Goal: Transaction & Acquisition: Purchase product/service

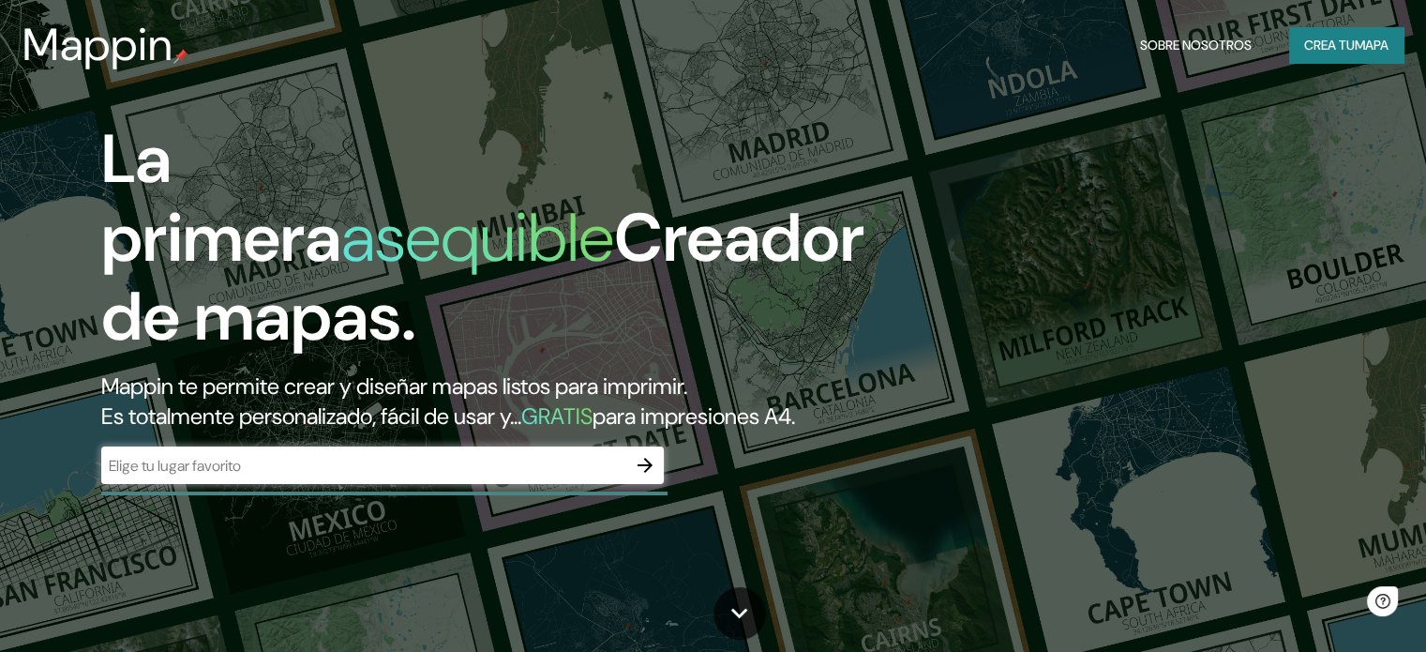
click at [549, 385] on font "Mappin te permite crear y diseñar mapas listos para imprimir." at bounding box center [394, 385] width 586 height 29
click at [419, 480] on div "​" at bounding box center [382, 465] width 563 height 38
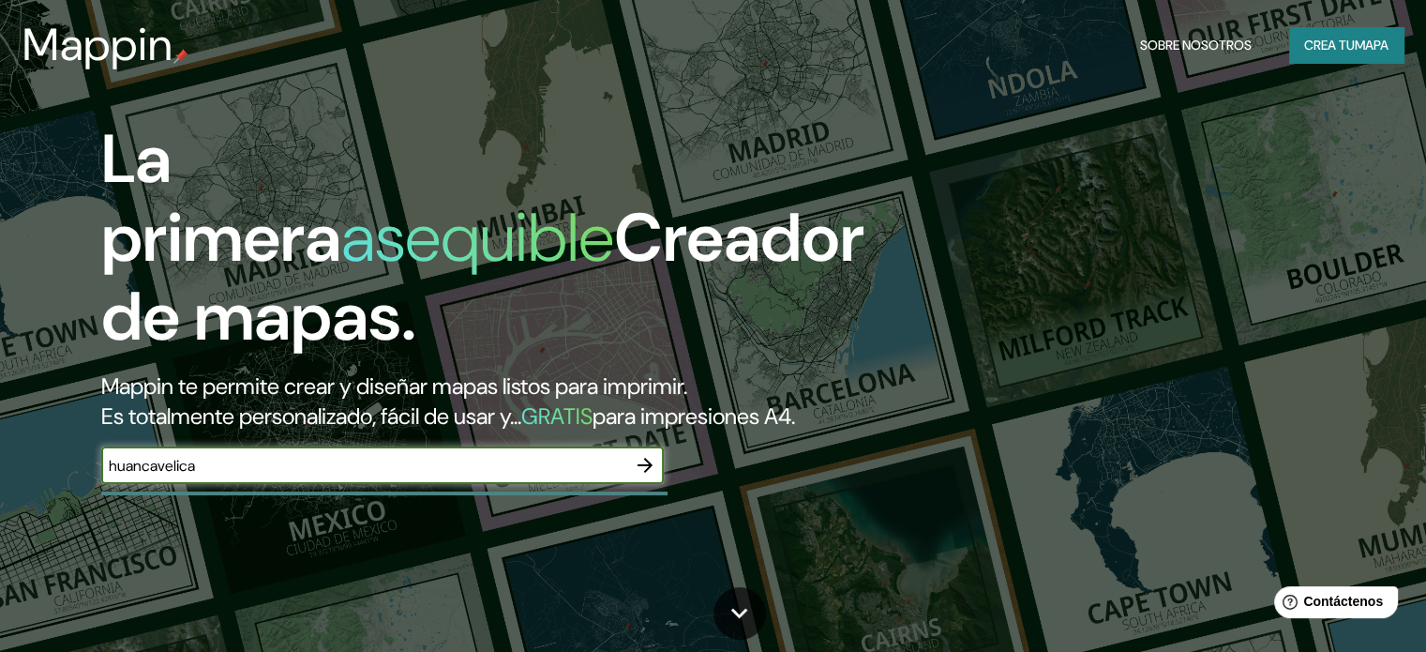
type input "huancavelica"
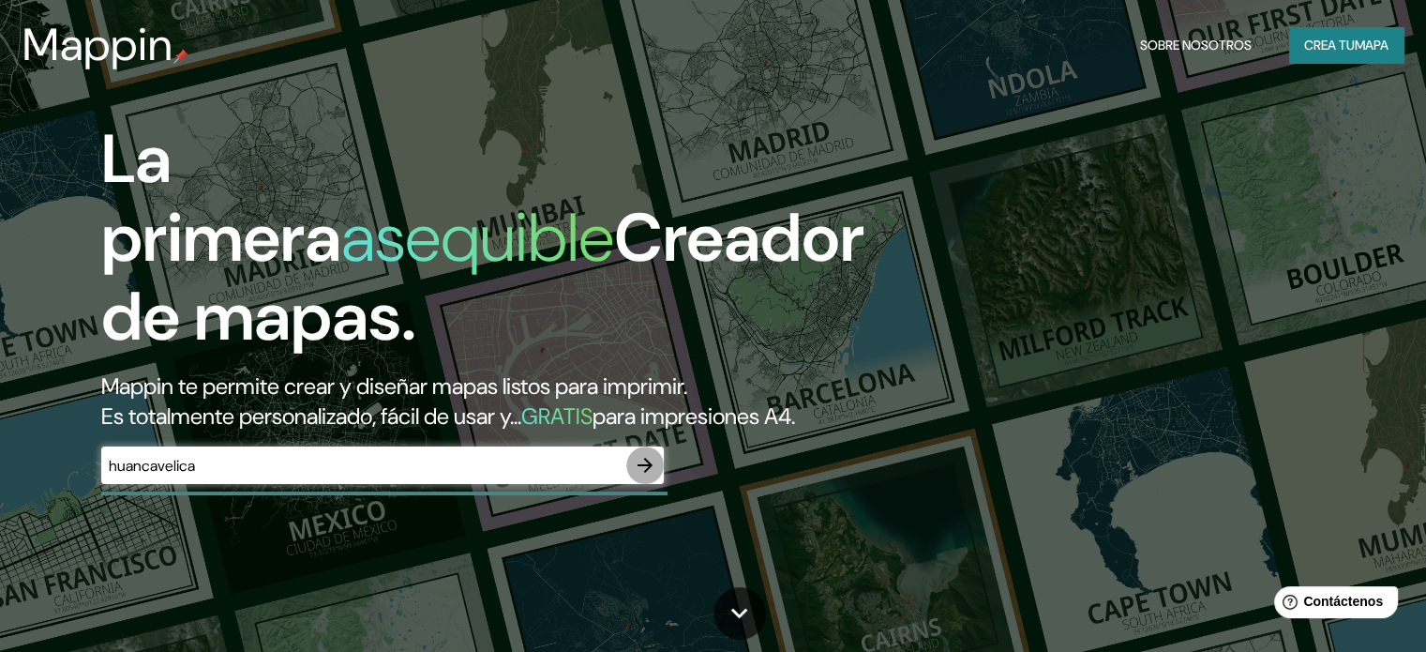
click at [642, 476] on icon "button" at bounding box center [645, 465] width 23 height 23
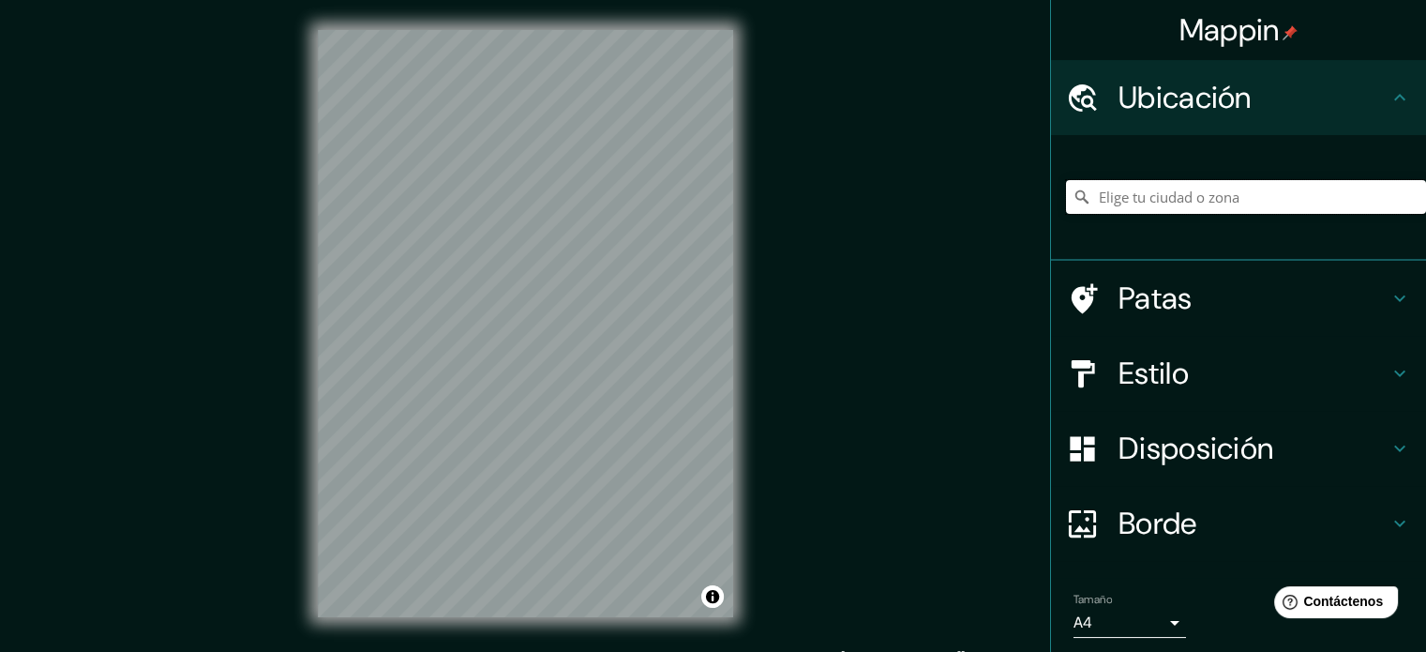
click at [1200, 205] on input "Elige tu ciudad o zona" at bounding box center [1246, 197] width 360 height 34
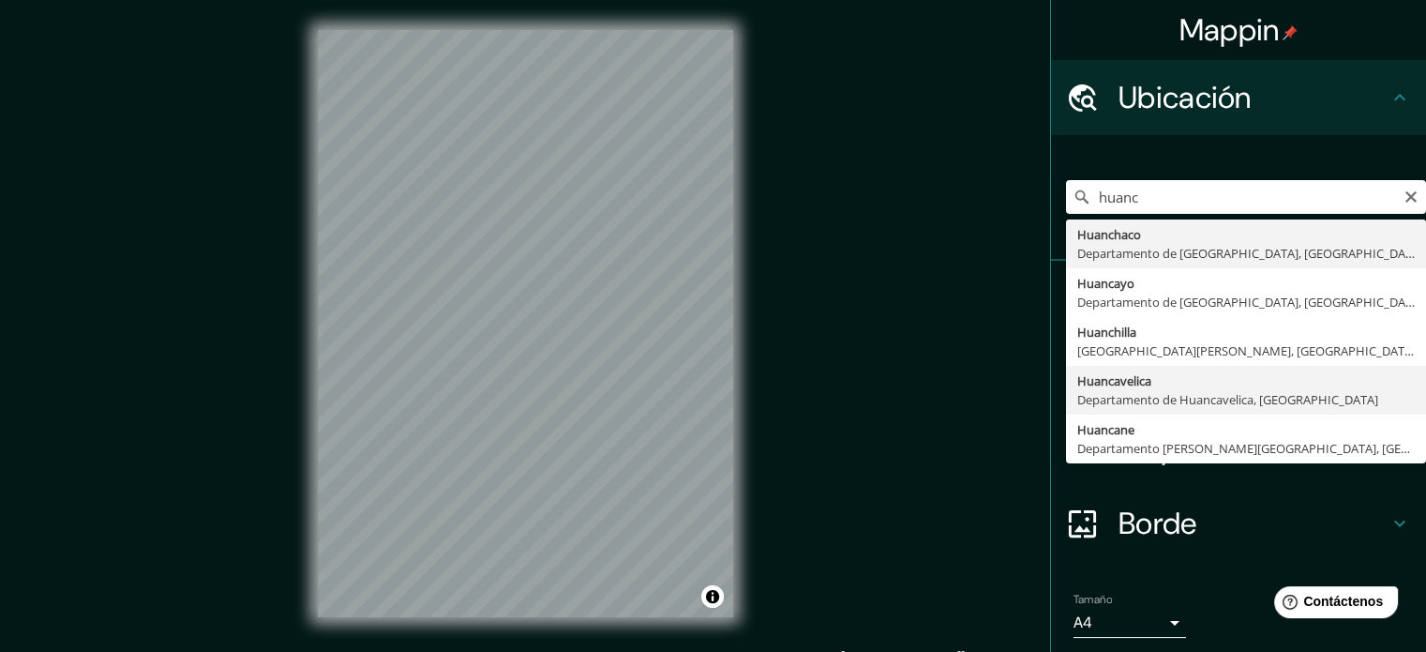
type input "Huancavelica, Departamento de [GEOGRAPHIC_DATA], [GEOGRAPHIC_DATA]"
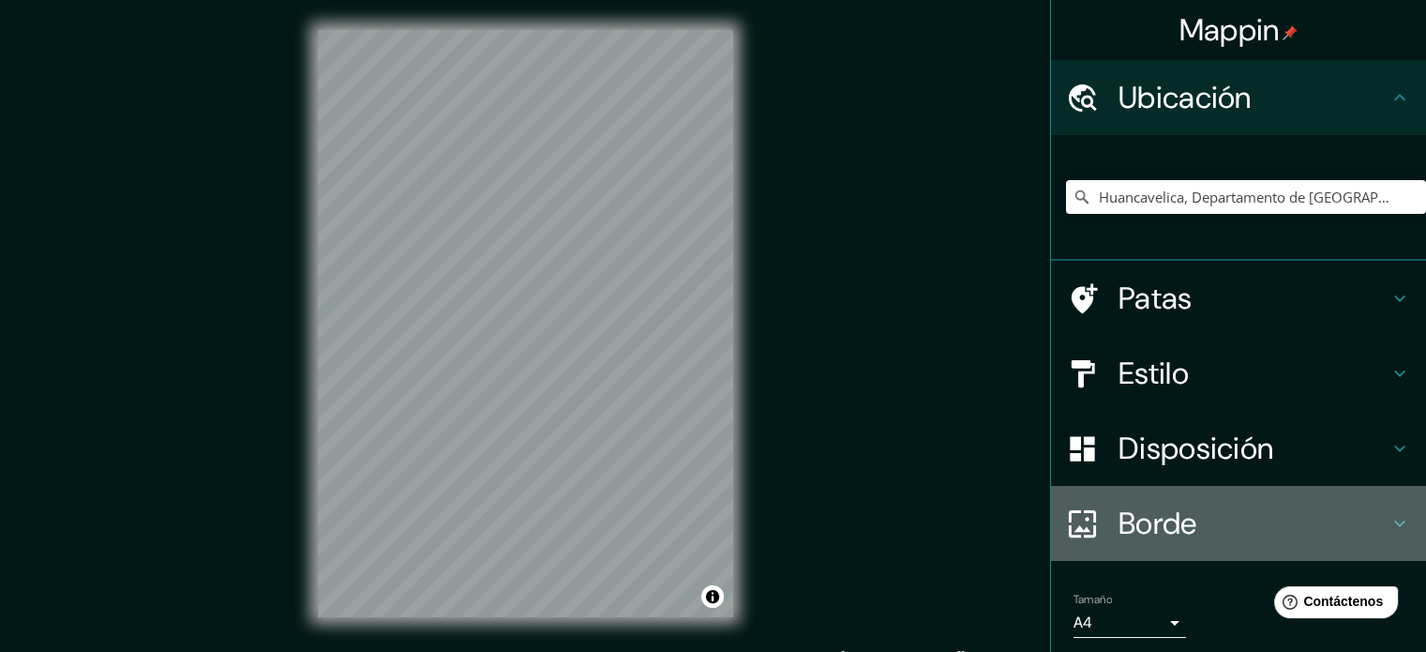
click at [1356, 524] on h4 "Borde" at bounding box center [1254, 523] width 270 height 38
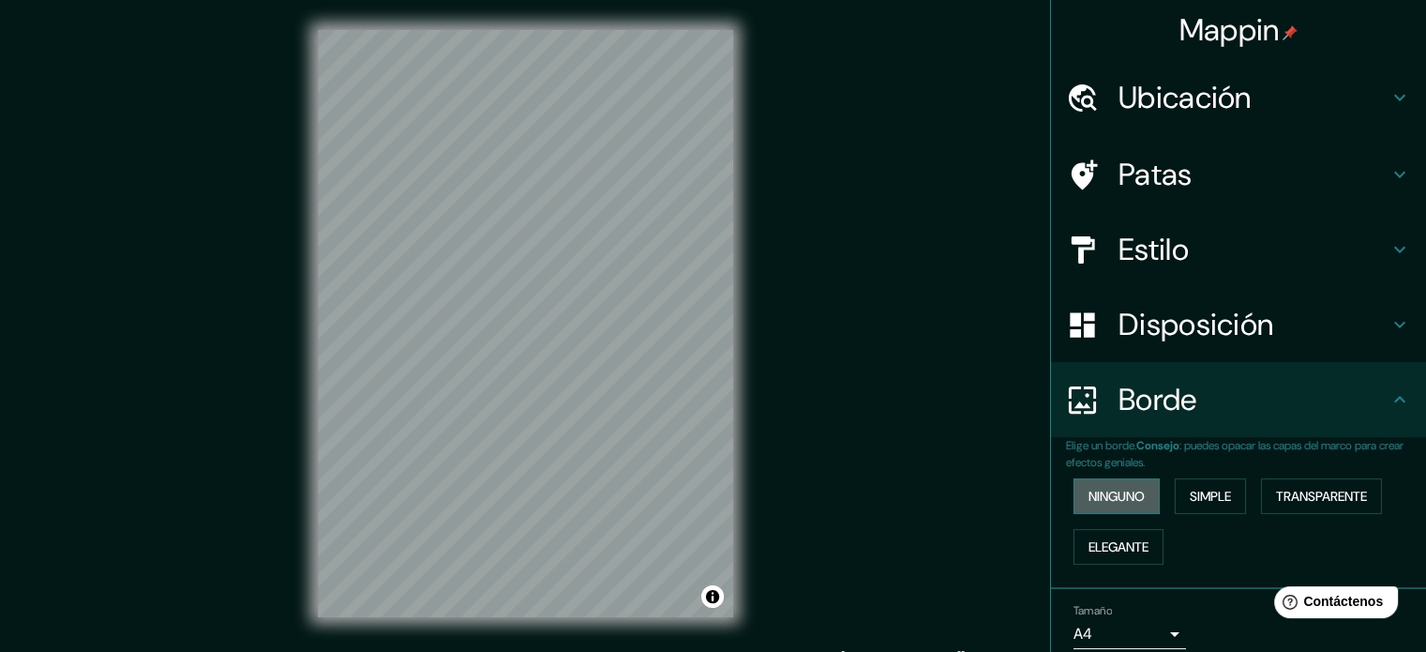
click at [1135, 502] on button "Ninguno" at bounding box center [1117, 496] width 86 height 36
click at [1154, 633] on body "Mappin Ubicación Huancavelica, [GEOGRAPHIC_DATA], [GEOGRAPHIC_DATA] Patas Estil…" at bounding box center [713, 326] width 1426 height 652
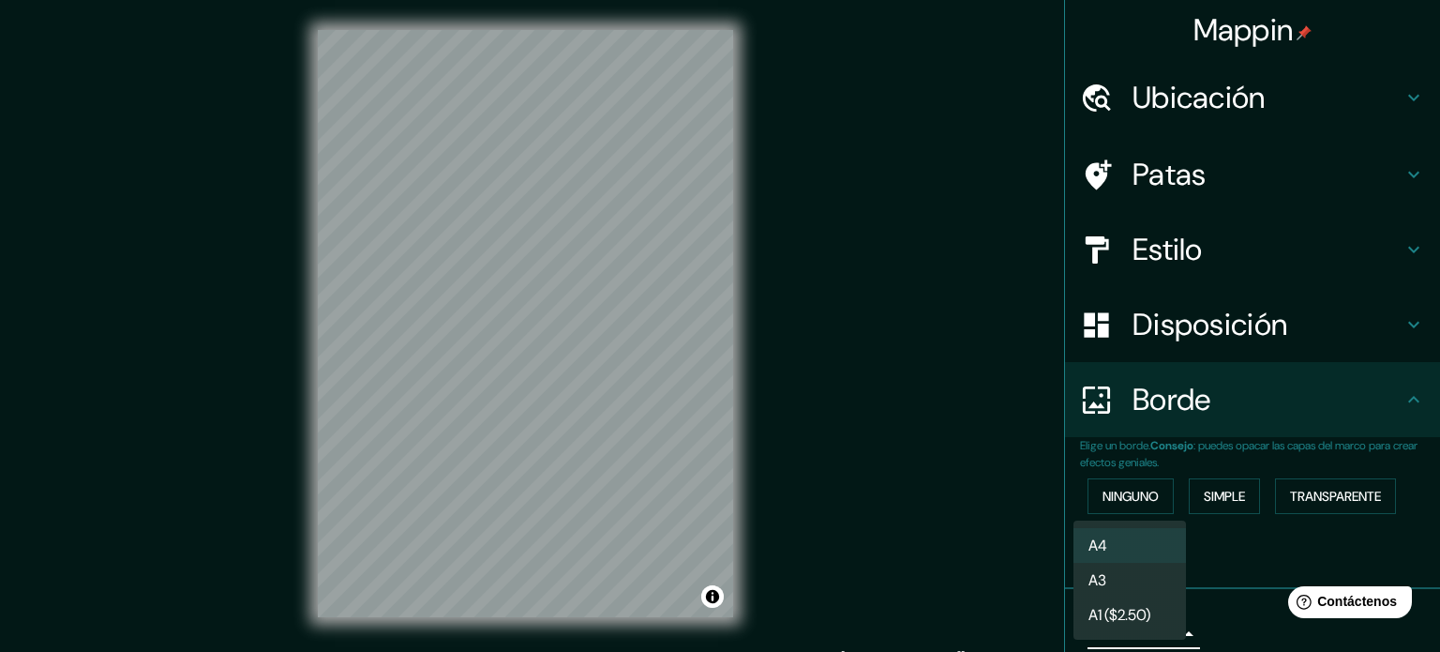
click at [1136, 571] on li "A3" at bounding box center [1130, 580] width 113 height 35
type input "a4"
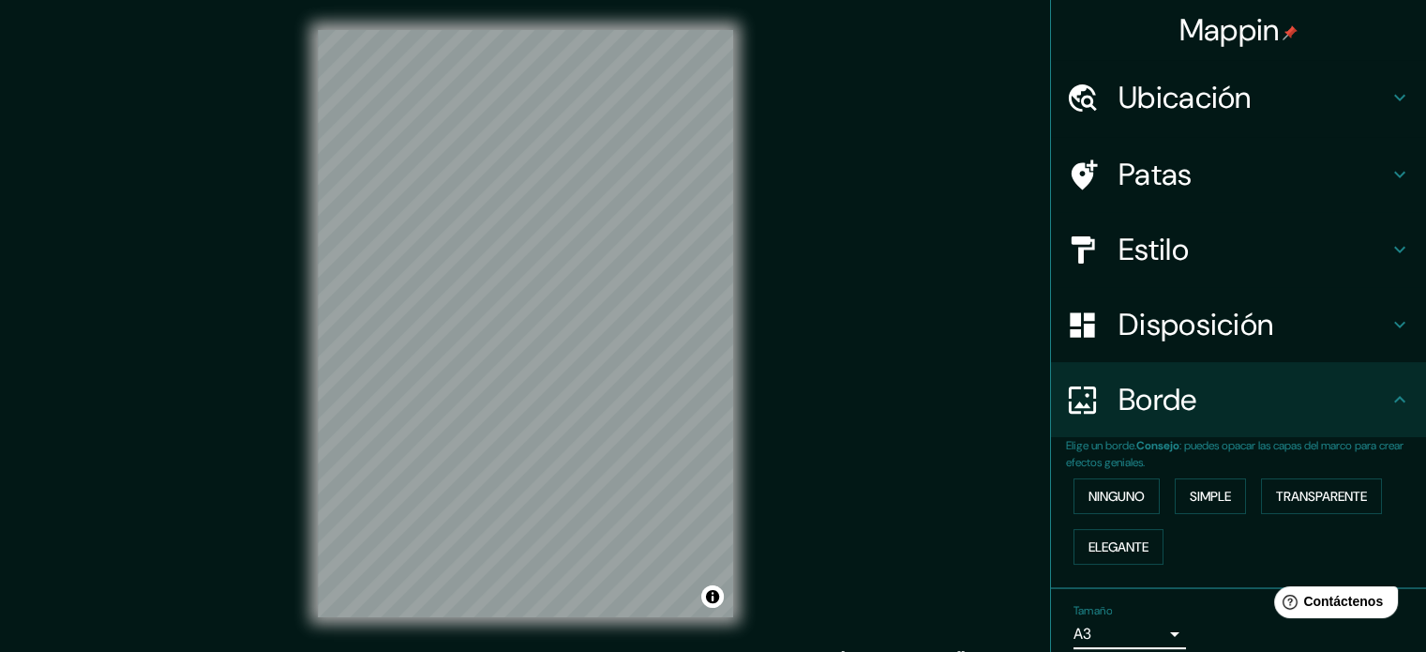
click at [1308, 259] on h4 "Estilo" at bounding box center [1254, 250] width 270 height 38
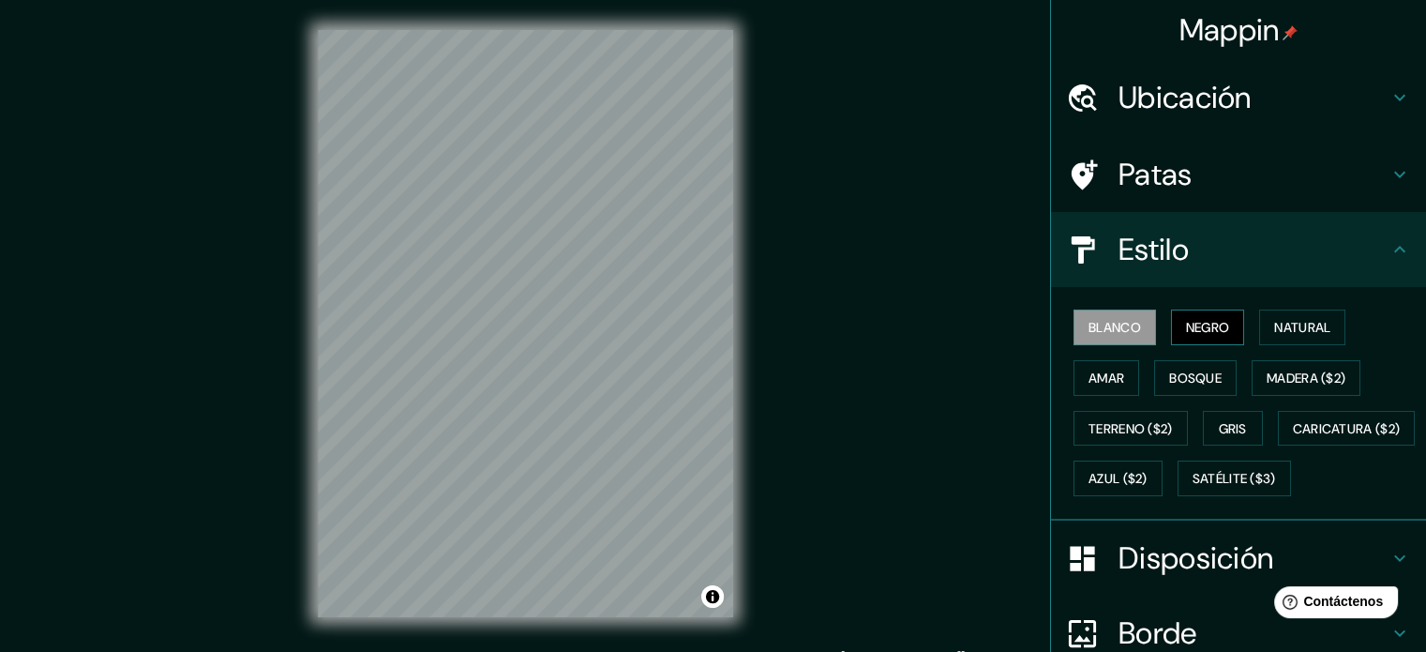
click at [1209, 322] on font "Negro" at bounding box center [1208, 327] width 44 height 17
click at [1274, 334] on font "Natural" at bounding box center [1302, 327] width 56 height 17
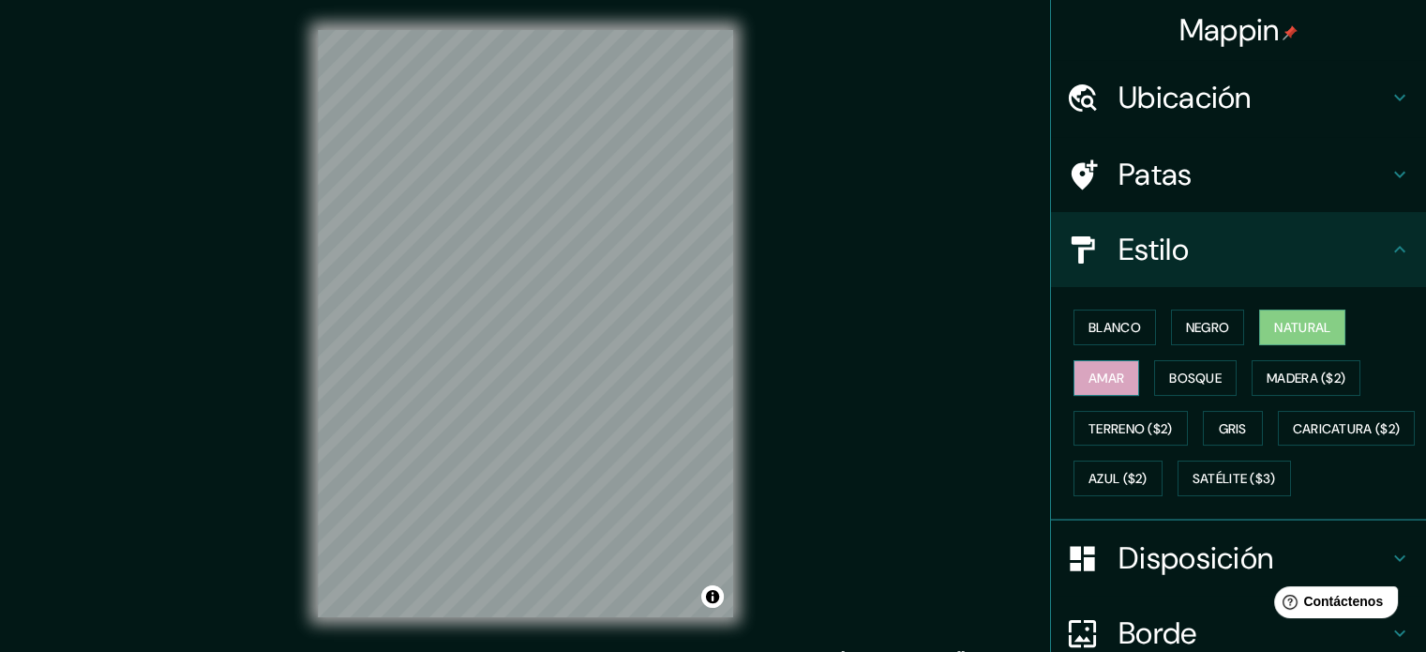
click at [1103, 377] on font "Amar" at bounding box center [1107, 377] width 36 height 17
click at [1096, 326] on font "Blanco" at bounding box center [1115, 327] width 53 height 17
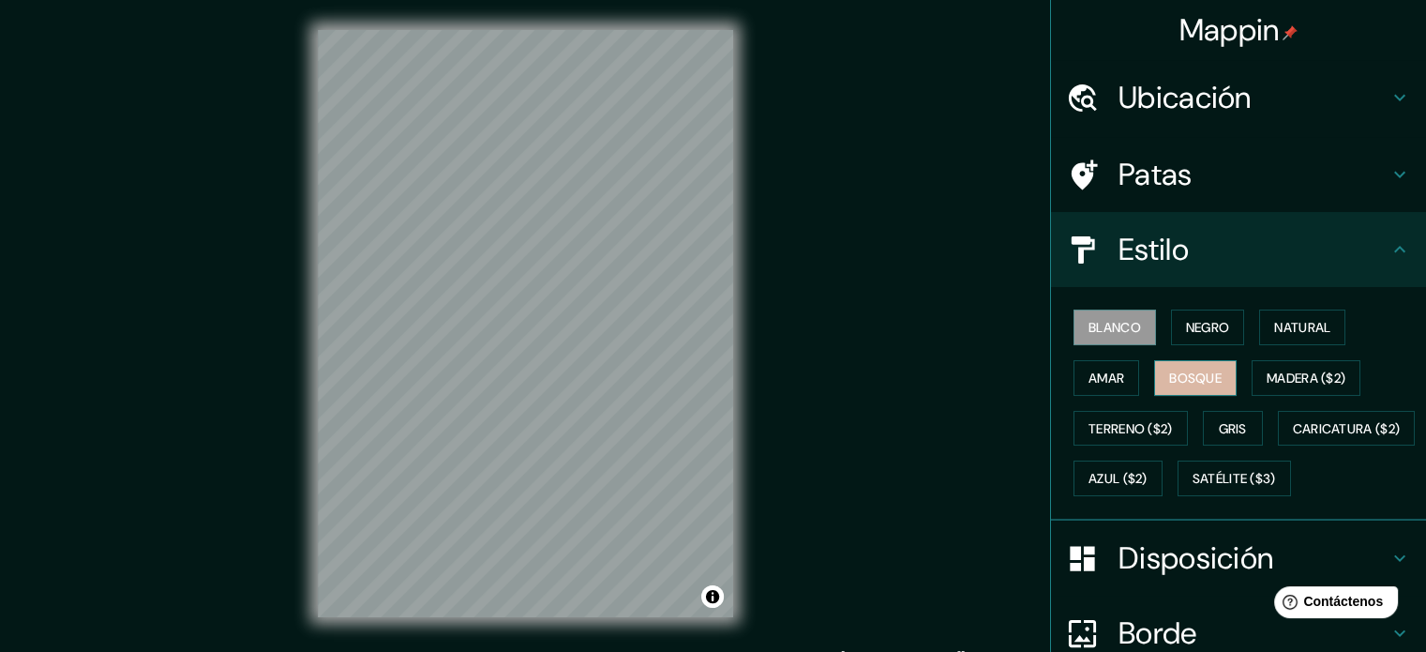
click at [1169, 367] on font "Bosque" at bounding box center [1195, 378] width 53 height 24
click at [1219, 429] on font "Gris" at bounding box center [1233, 428] width 28 height 17
click at [1099, 330] on font "Blanco" at bounding box center [1115, 327] width 53 height 17
click at [1270, 183] on h4 "Patas" at bounding box center [1254, 175] width 270 height 38
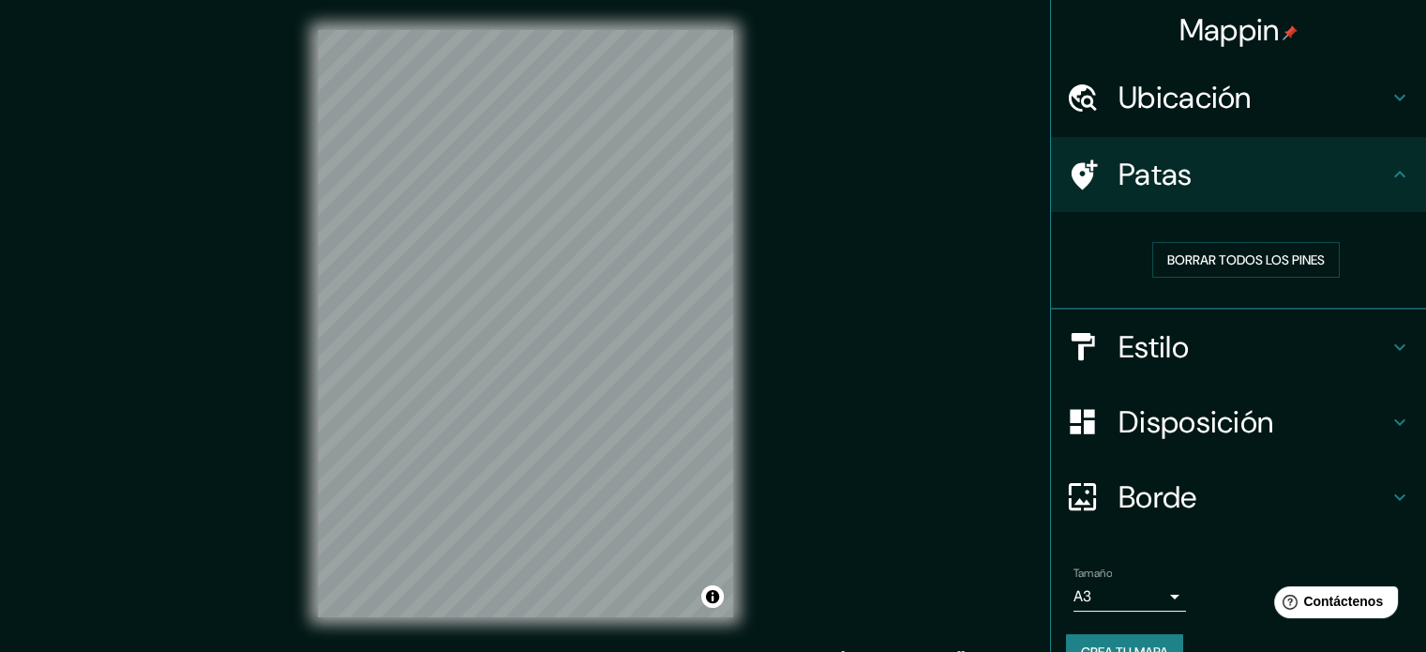
click at [1328, 104] on h4 "Ubicación" at bounding box center [1254, 98] width 270 height 38
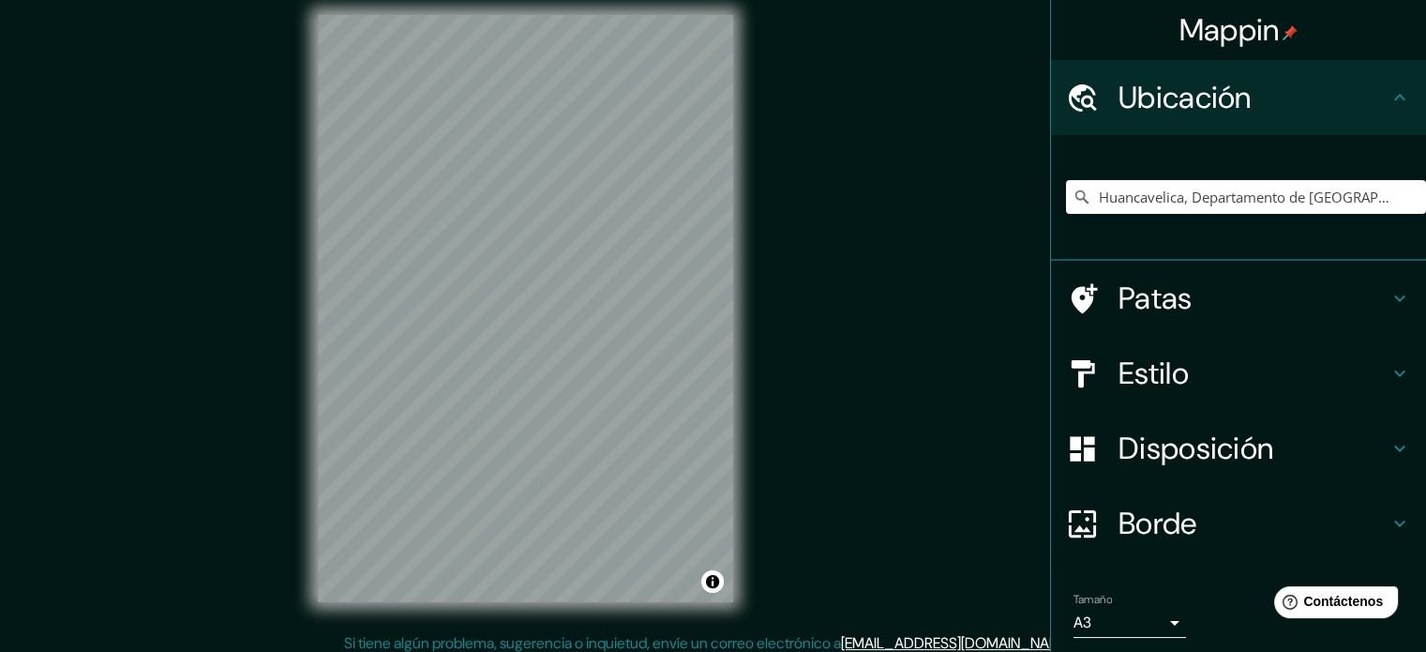
scroll to position [24, 0]
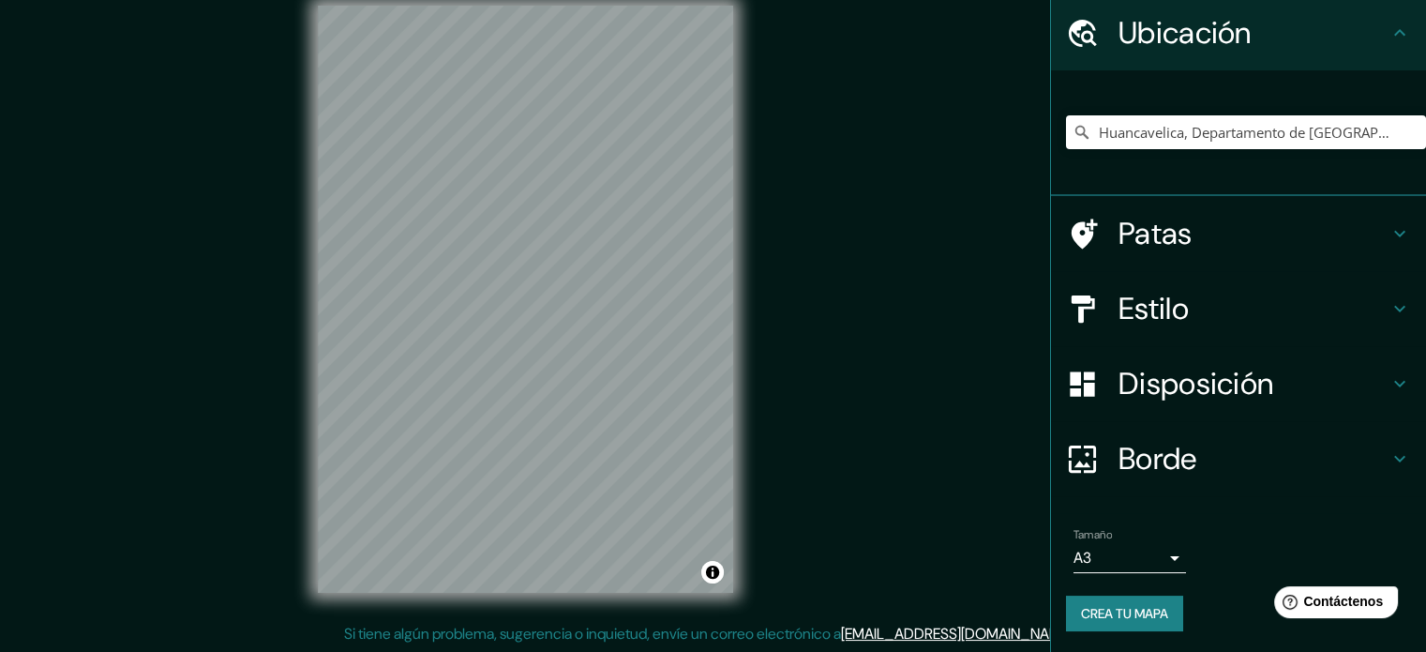
click at [1198, 455] on h4 "Borde" at bounding box center [1254, 459] width 270 height 38
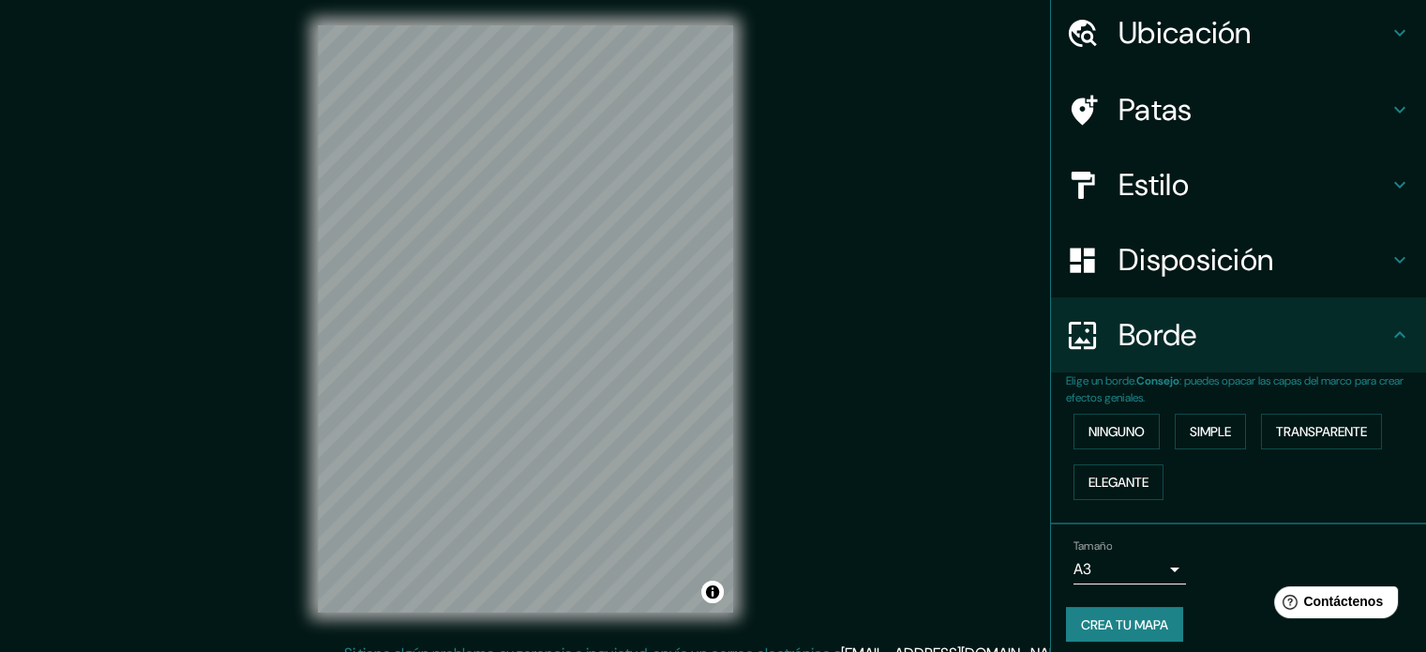
scroll to position [0, 0]
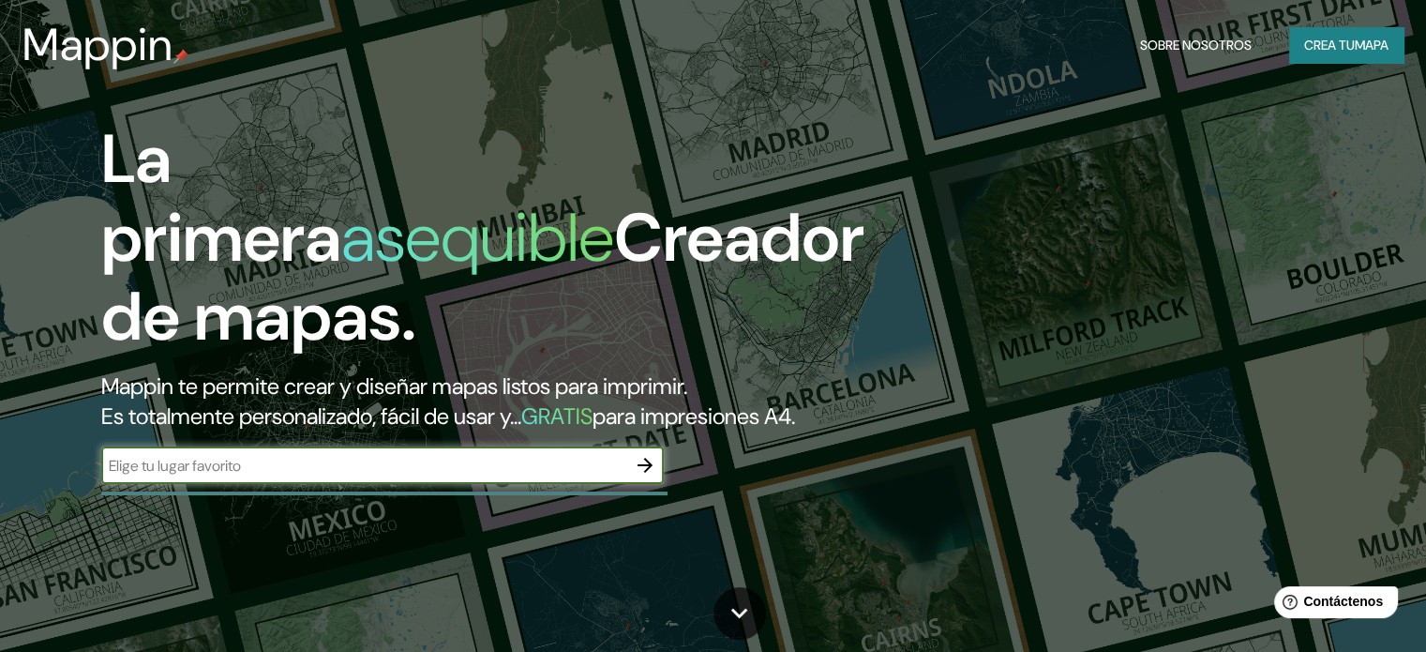
click at [546, 476] on input "text" at bounding box center [363, 466] width 525 height 22
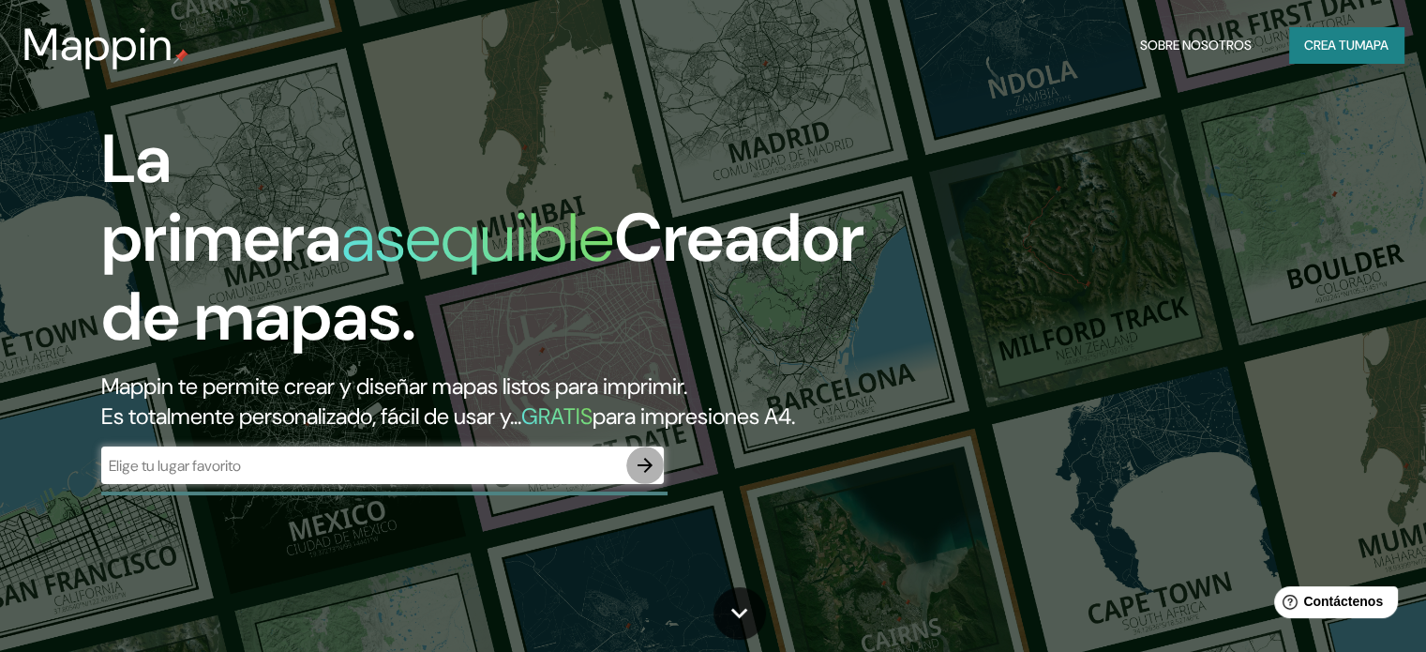
click at [647, 476] on icon "button" at bounding box center [645, 465] width 23 height 23
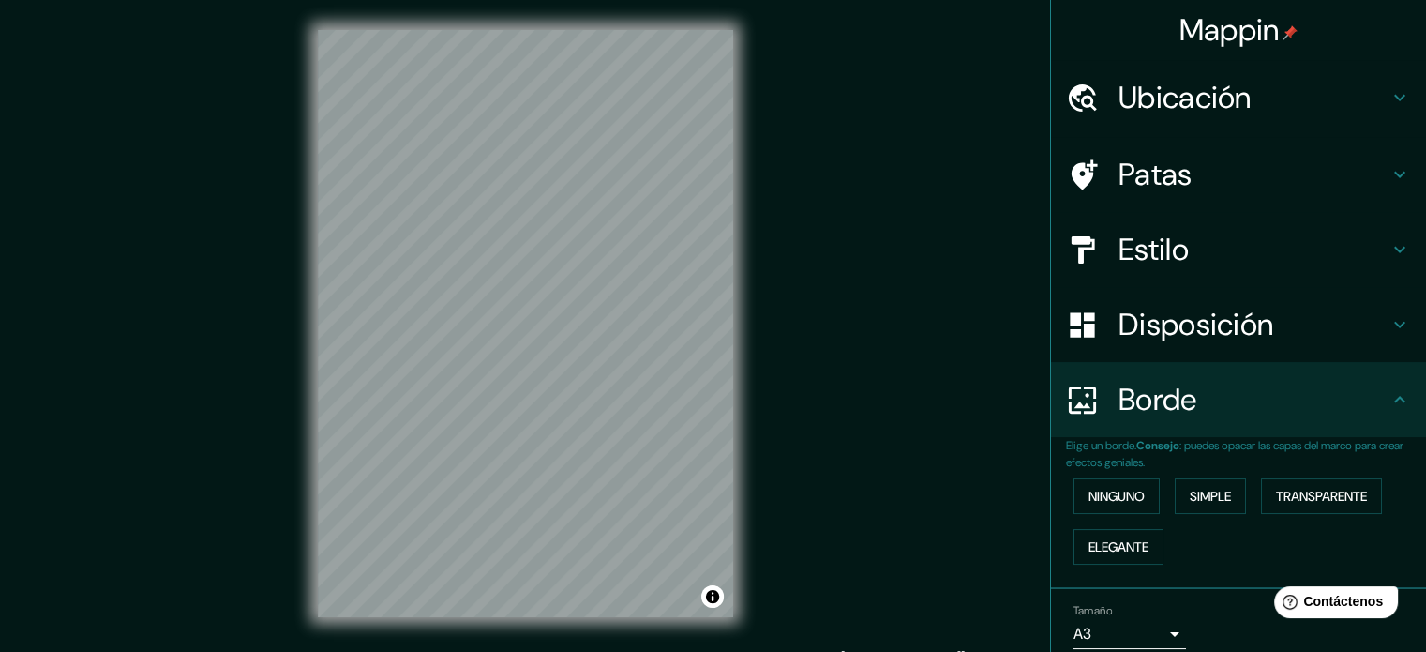
click at [1219, 119] on div "Ubicación" at bounding box center [1238, 97] width 375 height 75
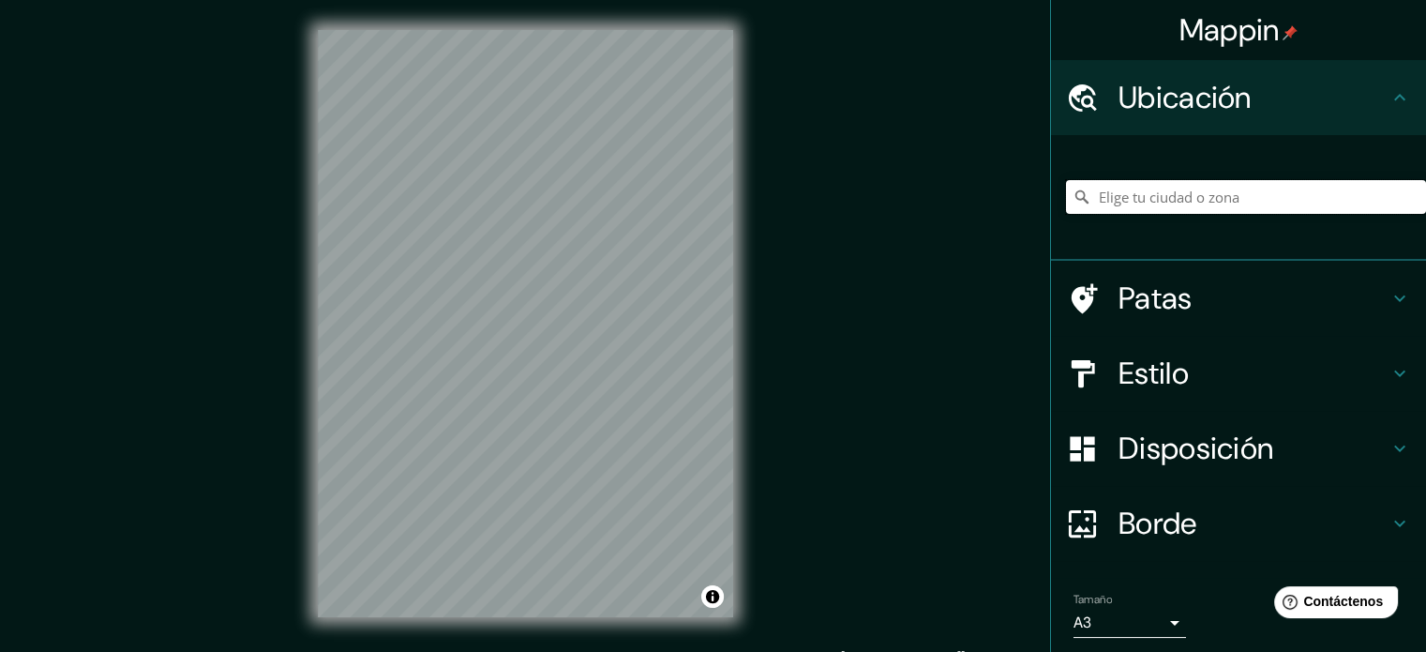
click at [1225, 187] on input "Elige tu ciudad o zona" at bounding box center [1246, 197] width 360 height 34
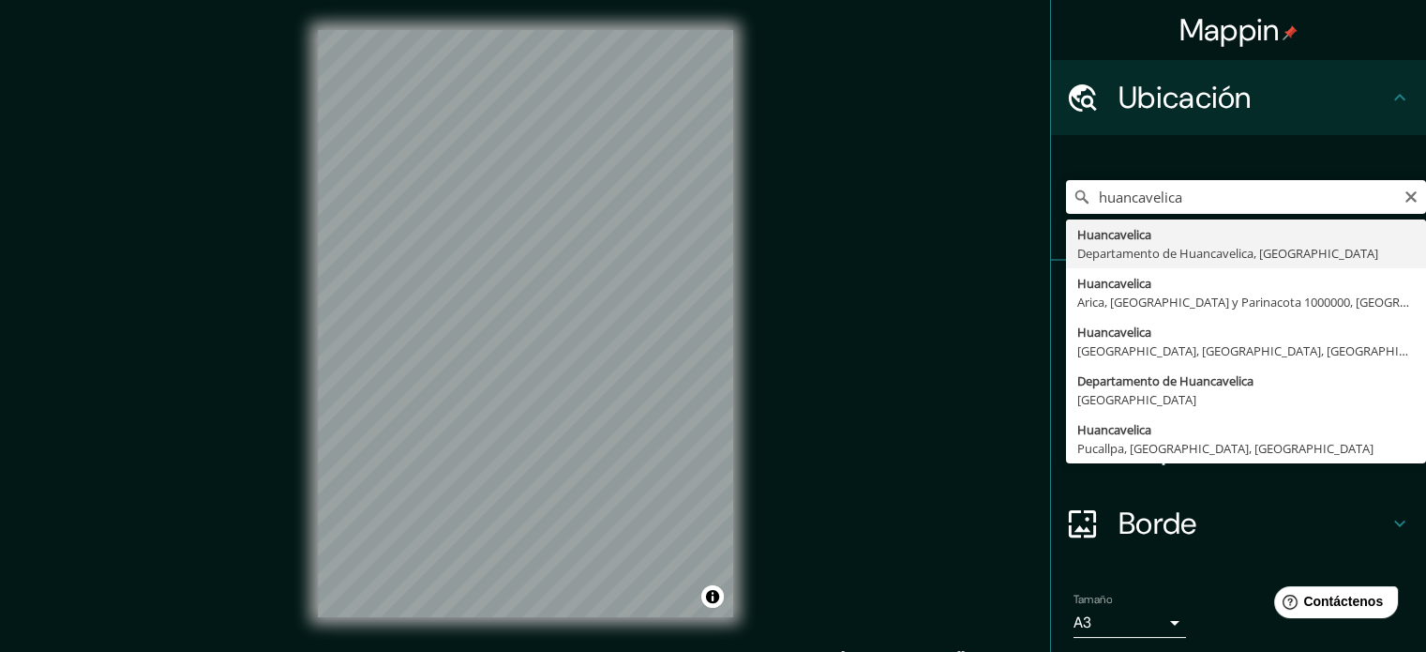
type input "Huancavelica, Departamento de [GEOGRAPHIC_DATA], [GEOGRAPHIC_DATA]"
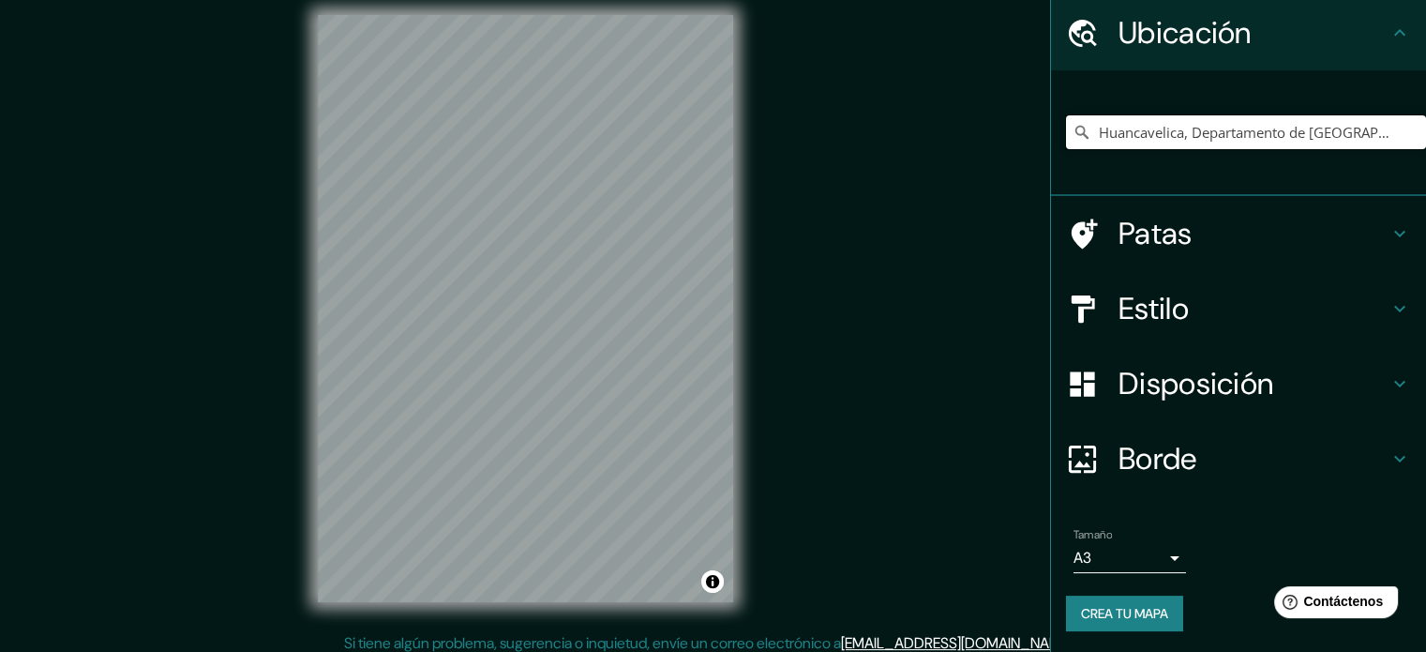
scroll to position [24, 0]
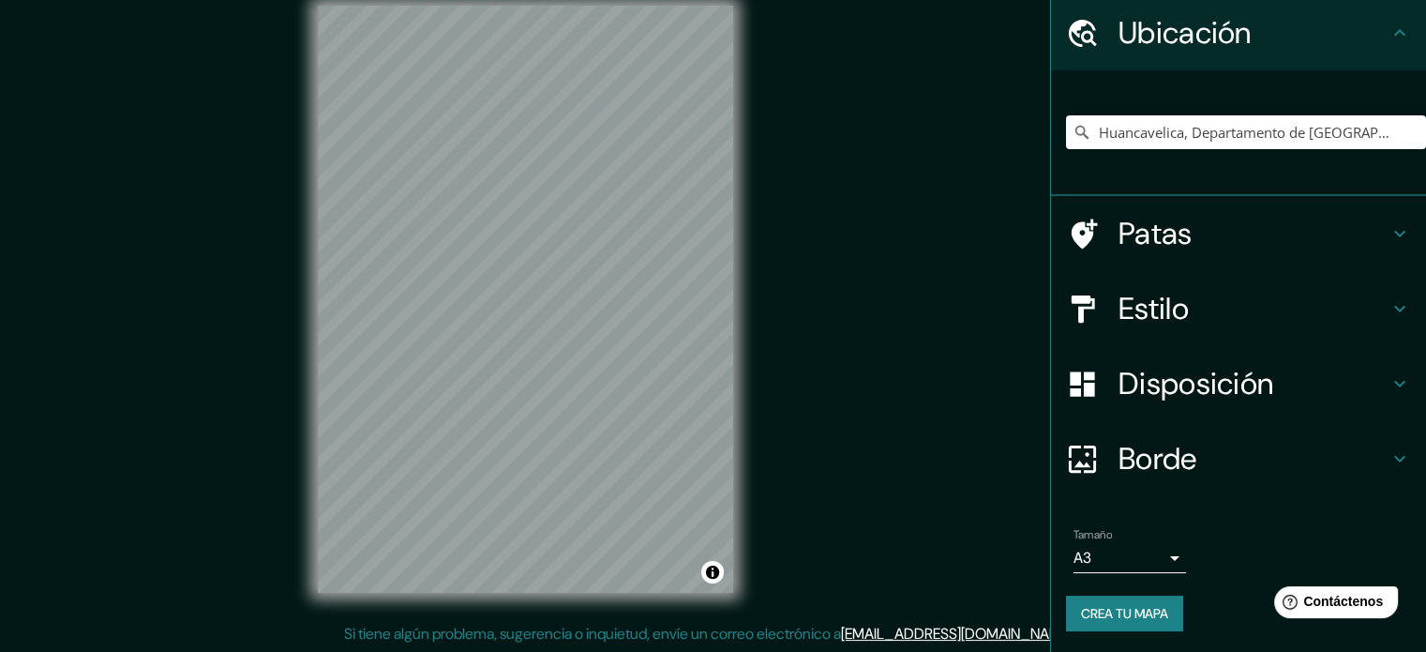
click at [1151, 558] on body "Mappin Ubicación Huancavelica, [GEOGRAPHIC_DATA], [GEOGRAPHIC_DATA] Patas Estil…" at bounding box center [713, 302] width 1426 height 652
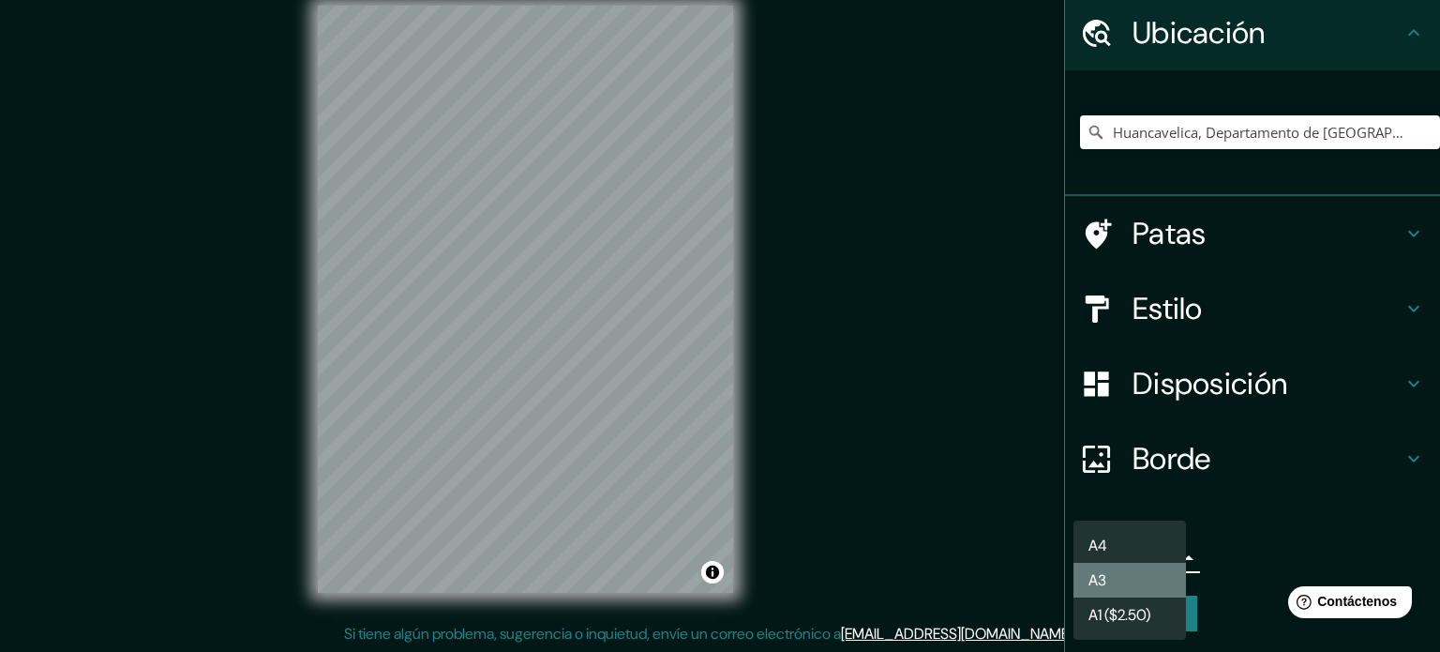
click at [1138, 584] on li "A3" at bounding box center [1130, 580] width 113 height 35
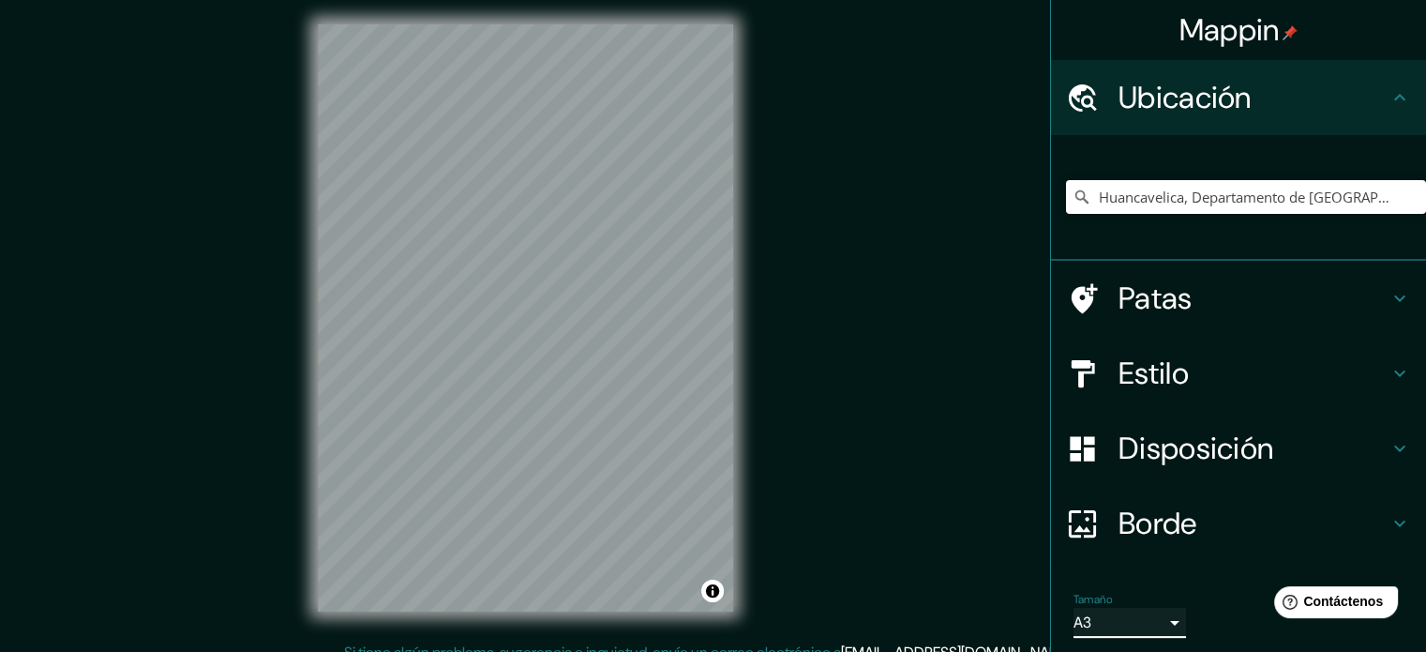
scroll to position [0, 0]
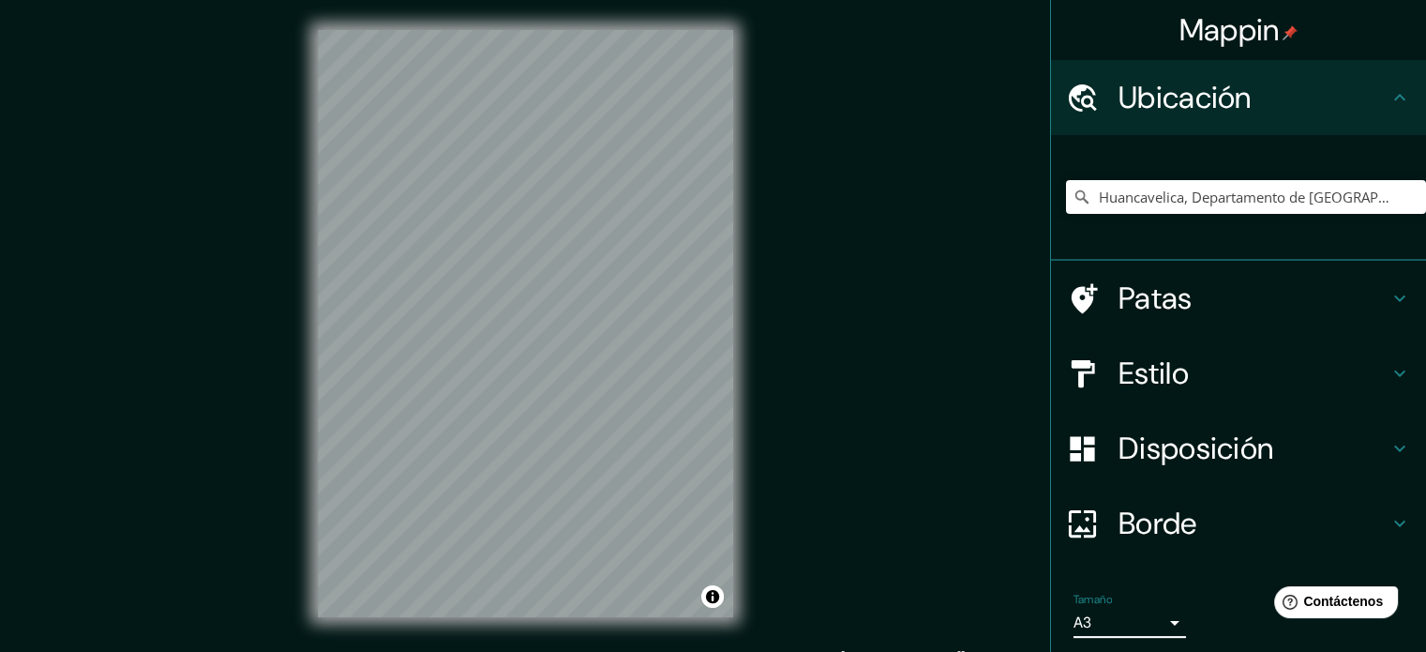
click at [1394, 372] on icon at bounding box center [1399, 373] width 11 height 7
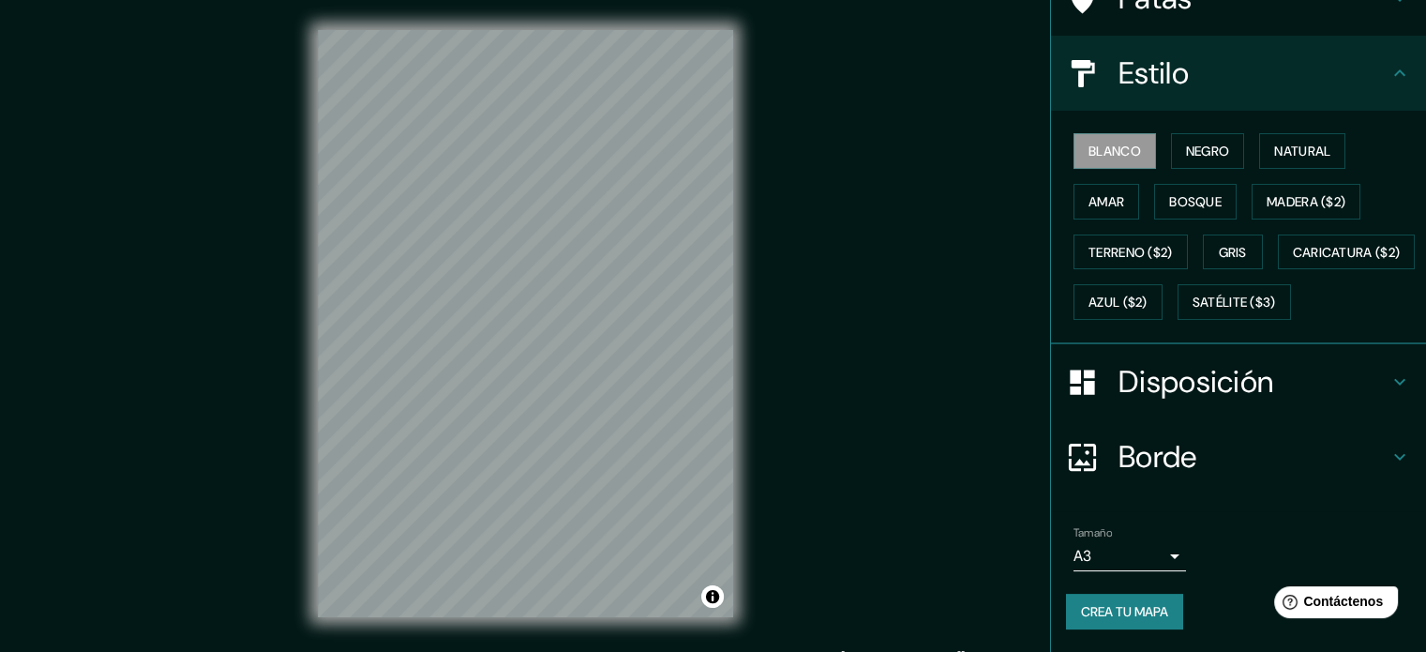
click at [1389, 378] on icon at bounding box center [1400, 381] width 23 height 23
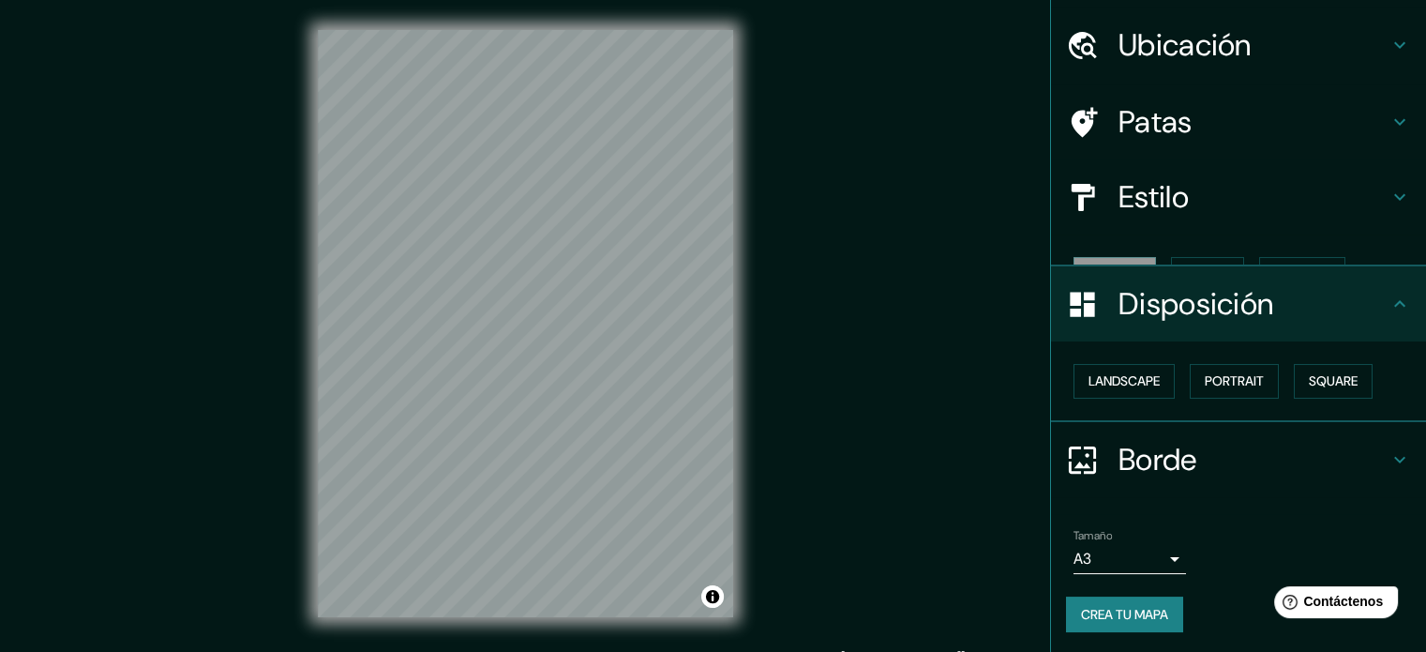
scroll to position [23, 0]
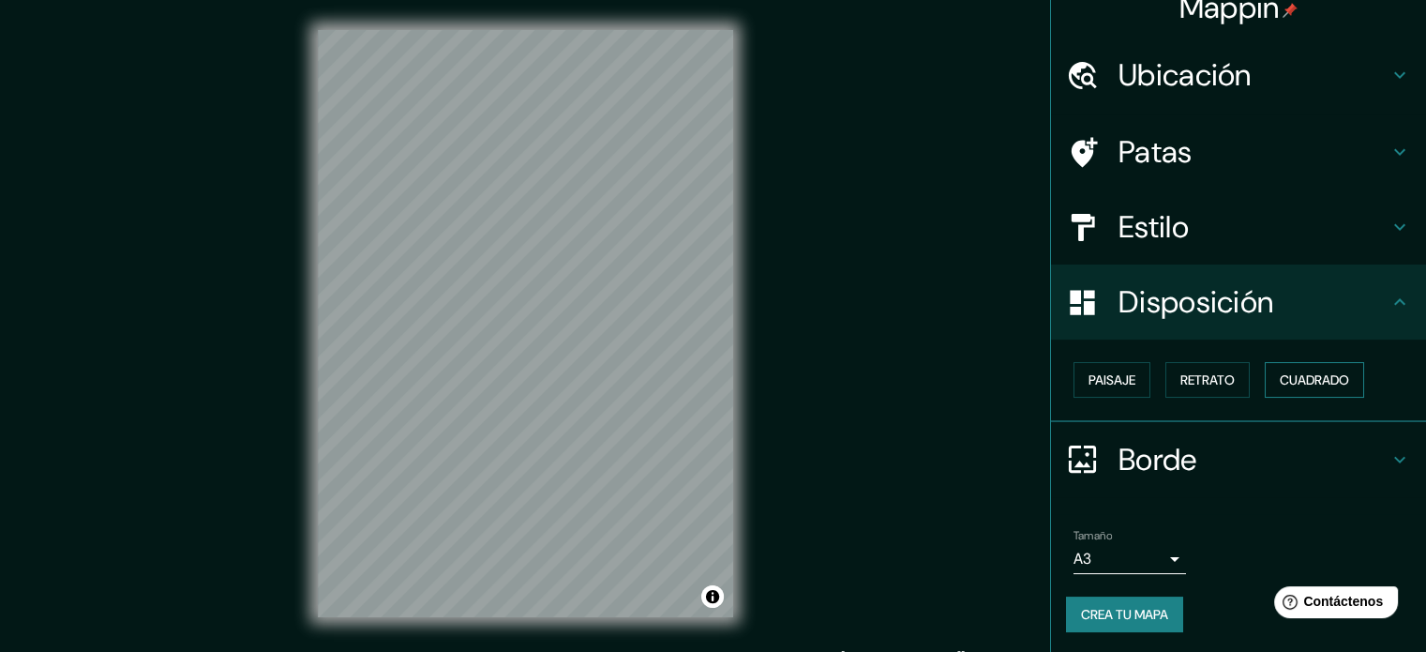
click at [1293, 379] on font "Cuadrado" at bounding box center [1314, 379] width 69 height 17
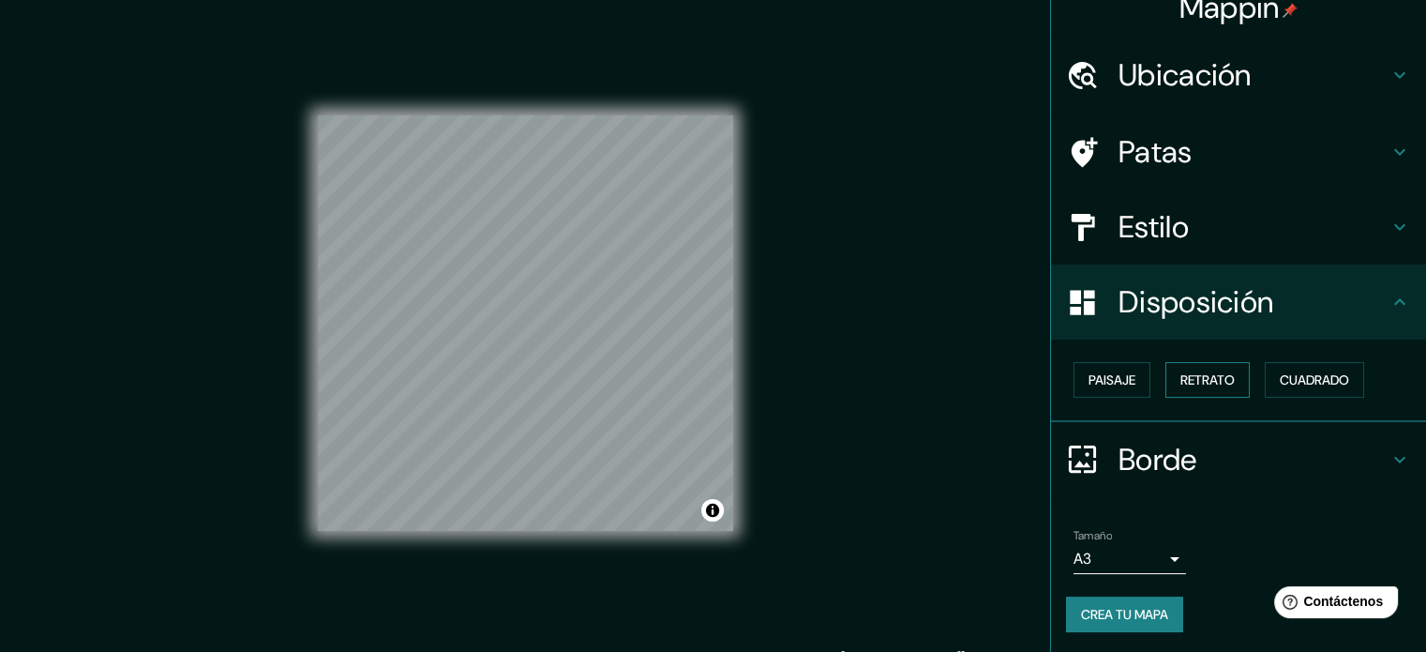
click at [1223, 371] on font "Retrato" at bounding box center [1207, 379] width 54 height 17
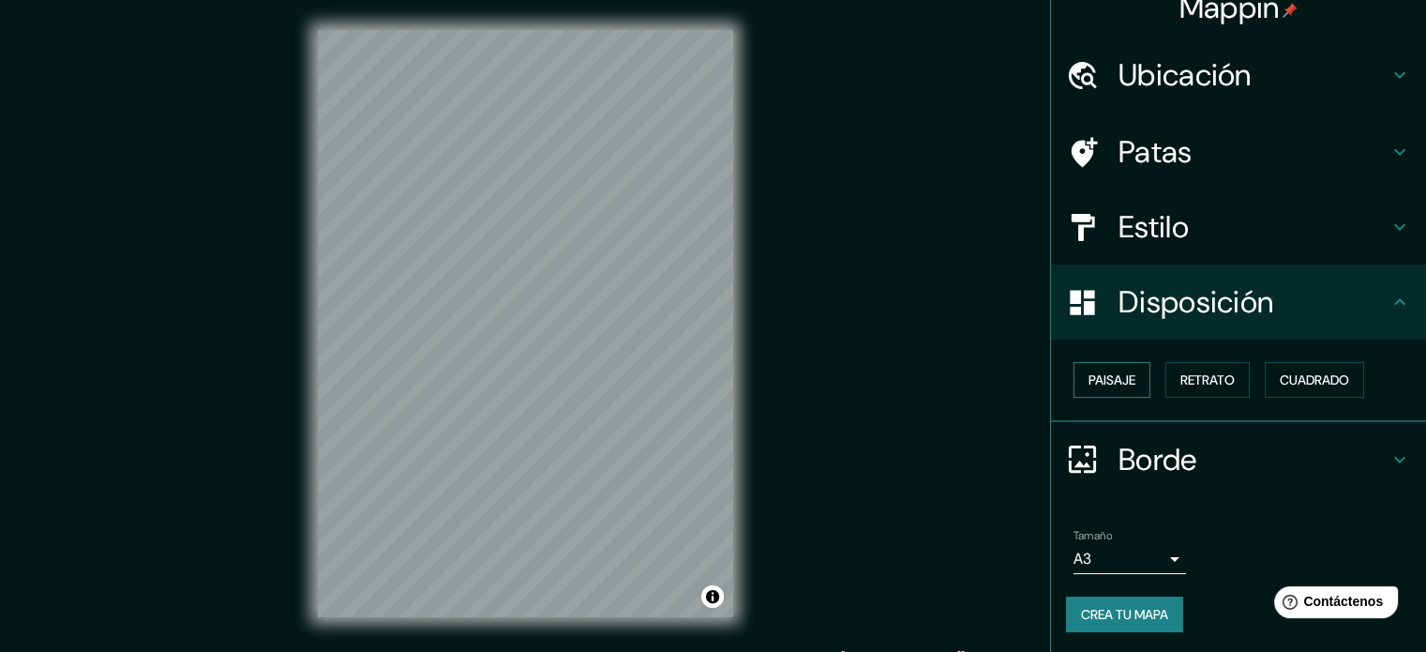
click at [1112, 378] on font "Paisaje" at bounding box center [1112, 379] width 47 height 17
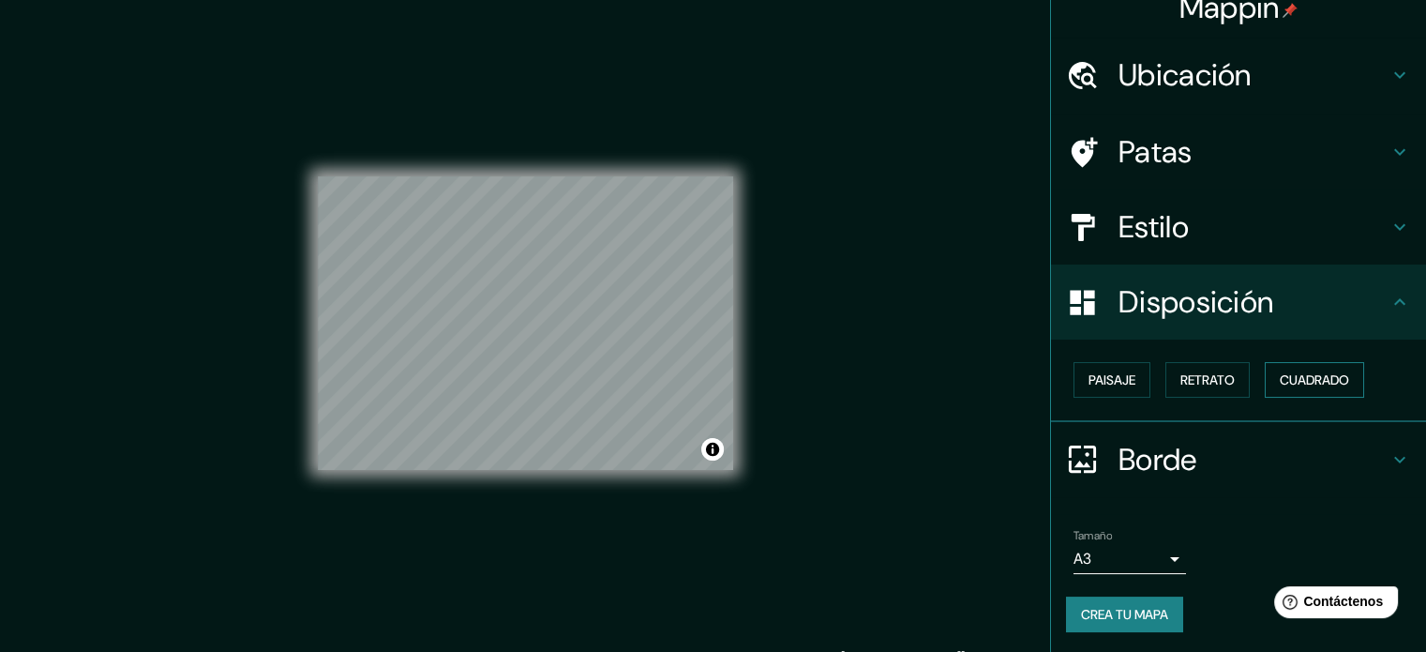
click at [1305, 371] on font "Cuadrado" at bounding box center [1314, 379] width 69 height 17
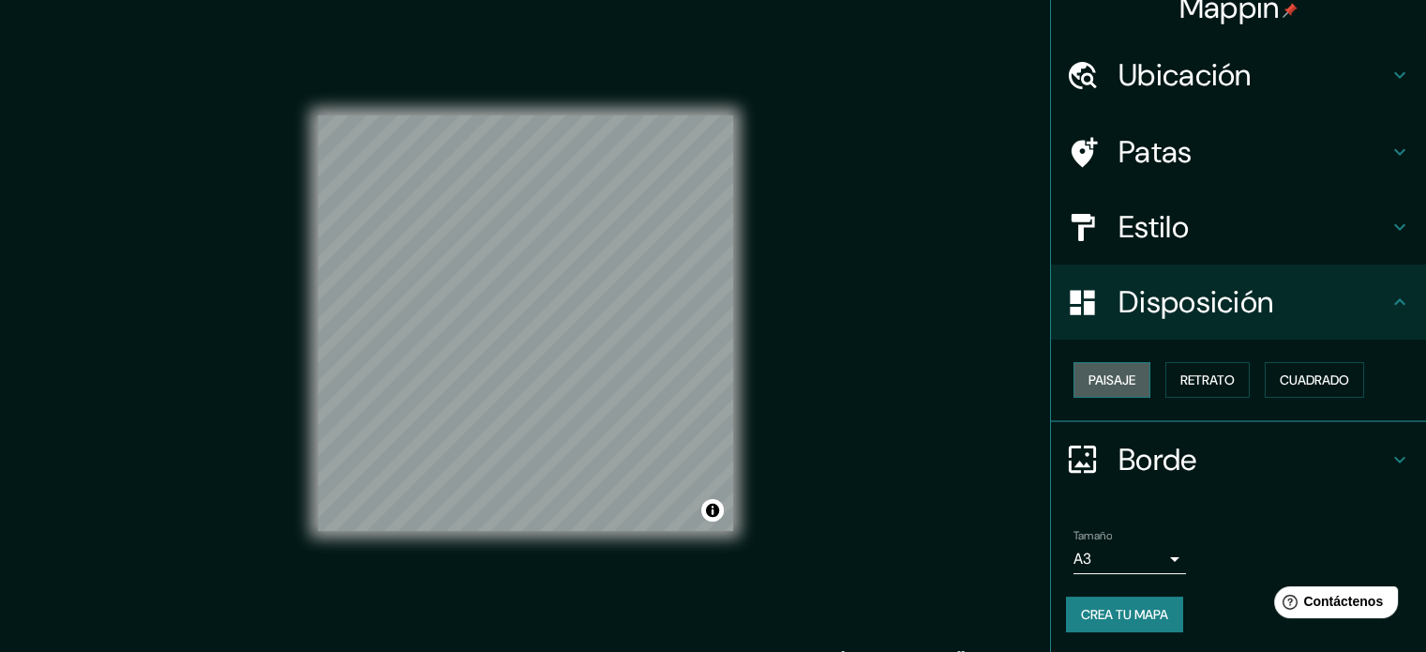
click at [1106, 383] on font "Paisaje" at bounding box center [1112, 379] width 47 height 17
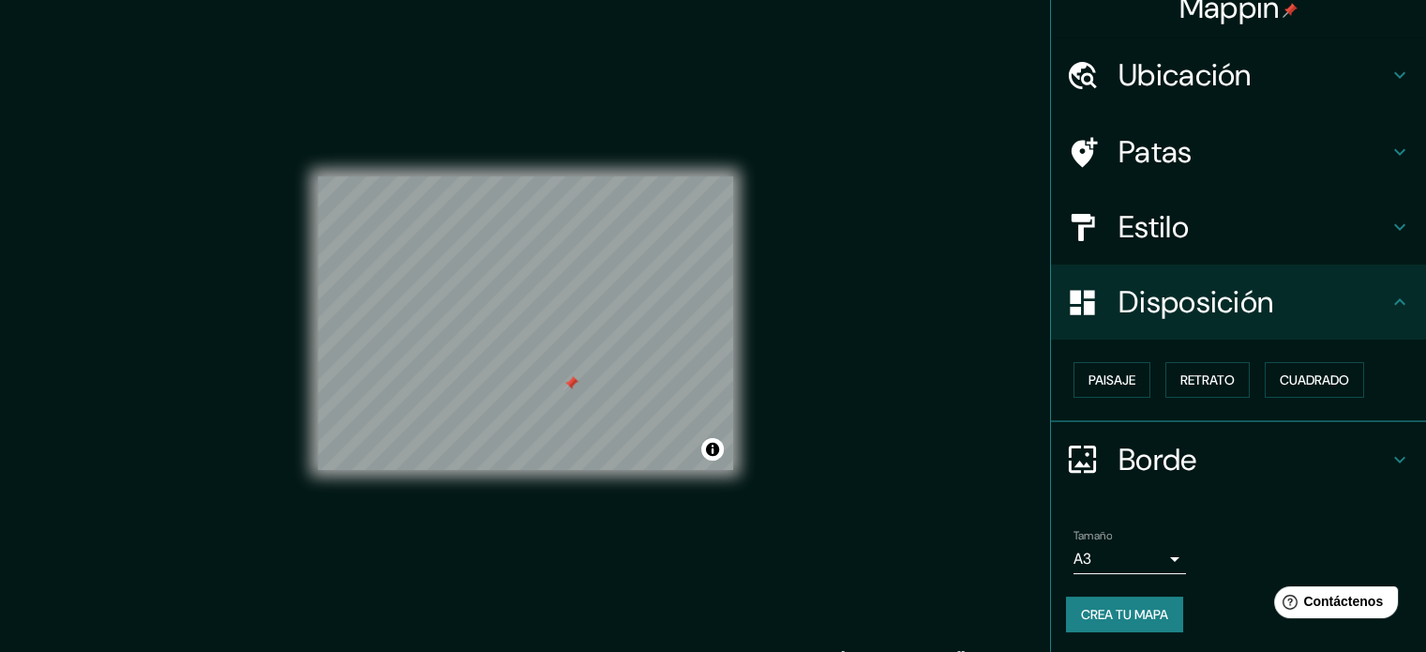
drag, startPoint x: 550, startPoint y: 383, endPoint x: 576, endPoint y: 385, distance: 25.4
click at [576, 385] on div at bounding box center [571, 383] width 15 height 15
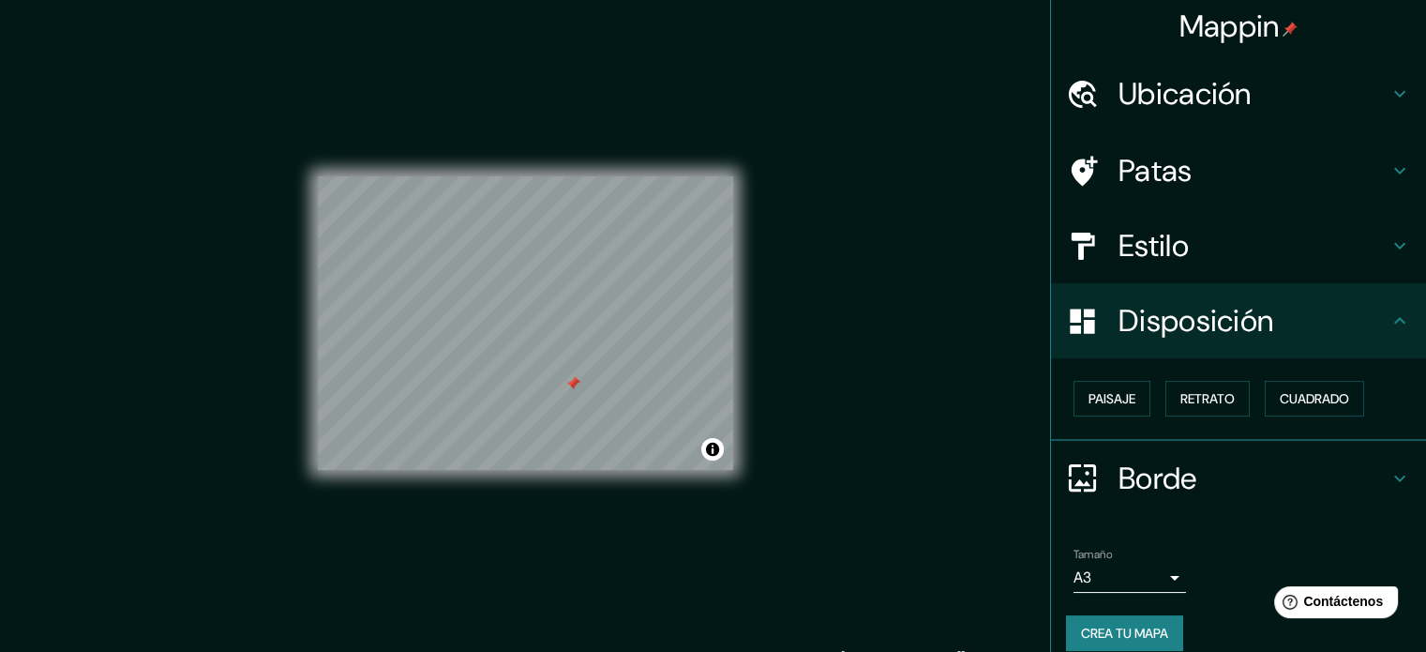
scroll to position [0, 0]
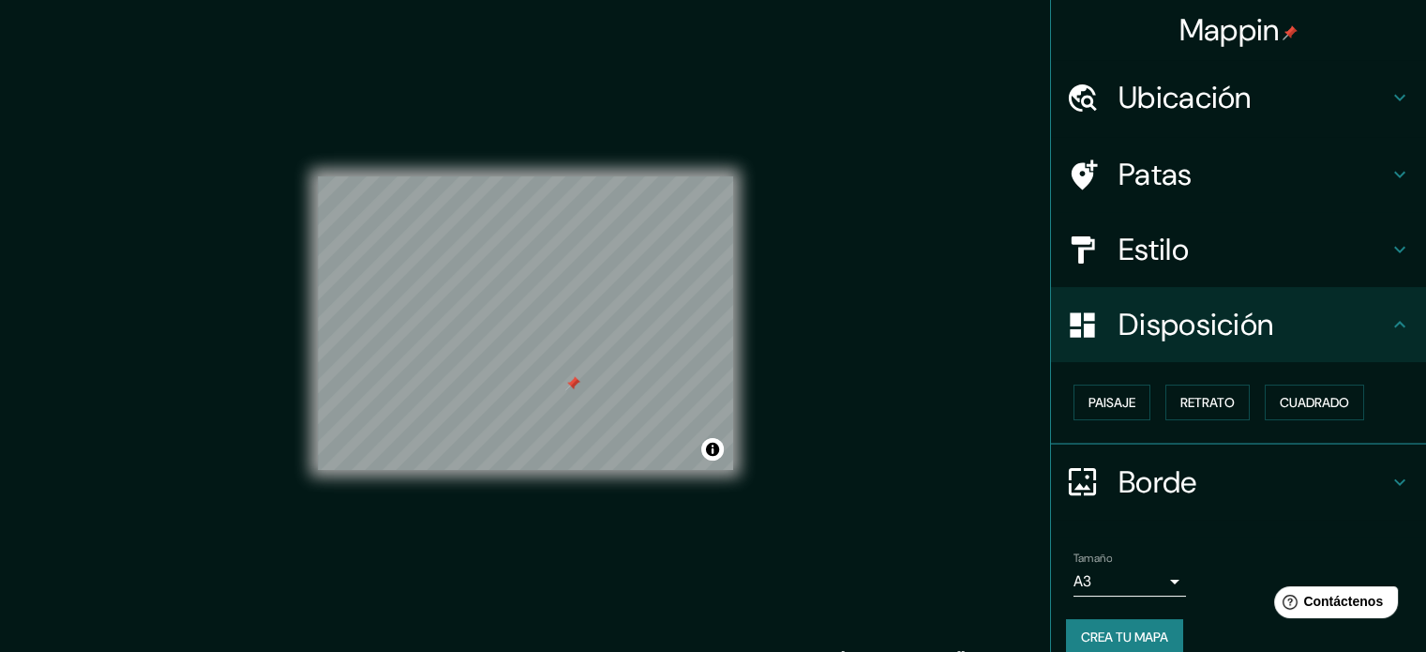
click at [1301, 166] on h4 "Patas" at bounding box center [1254, 175] width 270 height 38
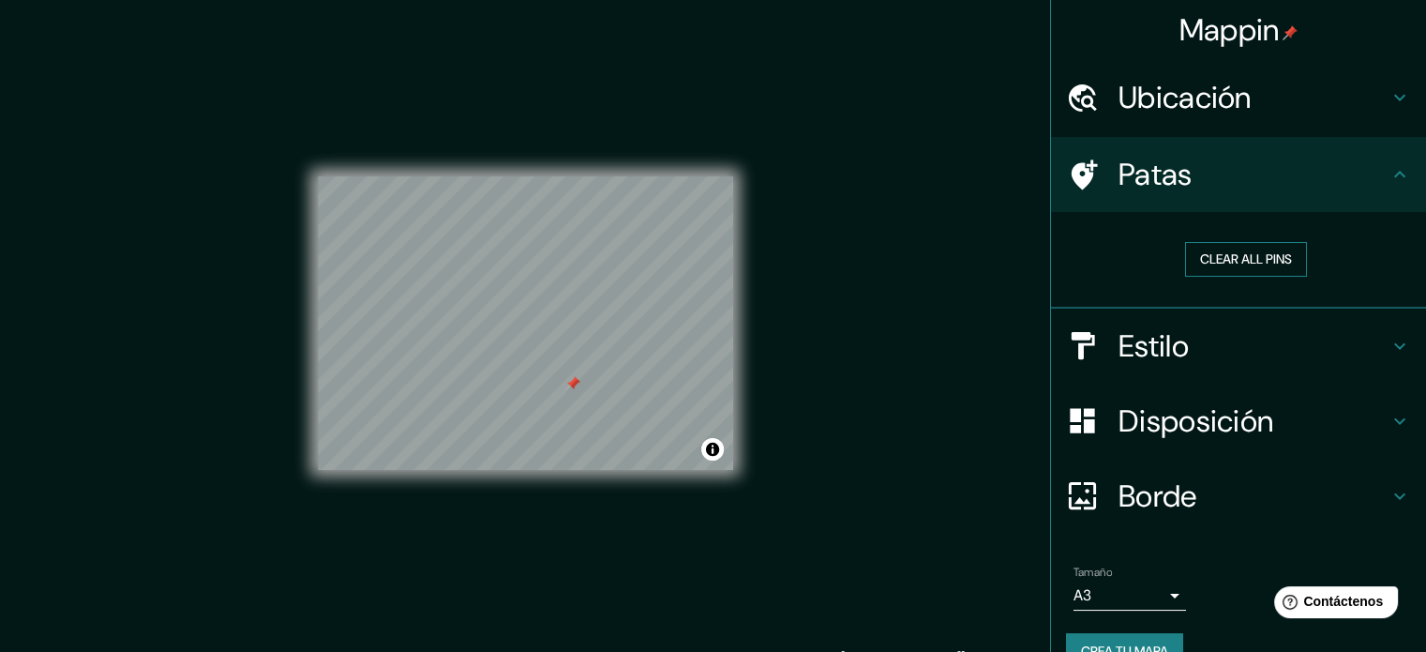
click at [1267, 265] on button "Clear all pins" at bounding box center [1246, 259] width 122 height 35
click at [922, 403] on div "Mappin Ubicación Huancavelica, [GEOGRAPHIC_DATA], [GEOGRAPHIC_DATA] Patas Clear…" at bounding box center [713, 338] width 1426 height 677
click at [1217, 262] on button "Clear all pins" at bounding box center [1246, 259] width 122 height 35
click at [1114, 644] on font "Crea tu mapa" at bounding box center [1124, 650] width 87 height 17
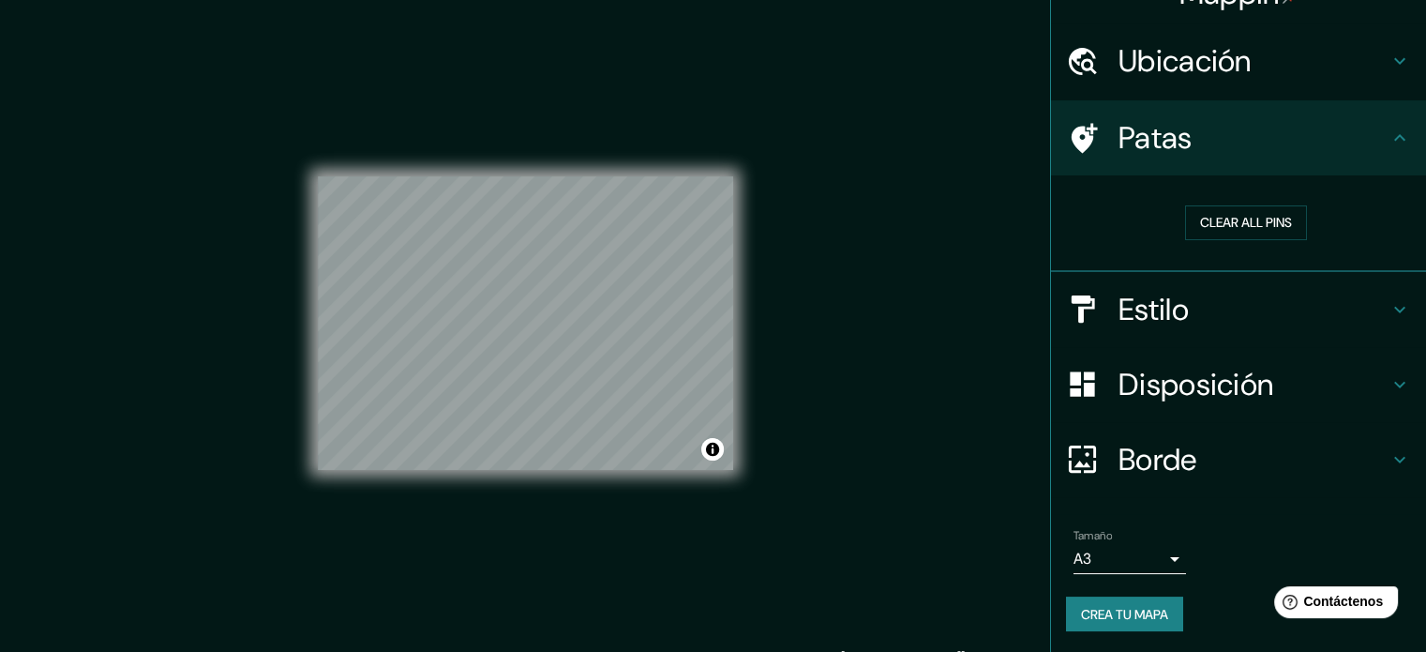
click at [1122, 610] on font "Crea tu mapa" at bounding box center [1124, 614] width 87 height 17
click at [1393, 134] on icon at bounding box center [1400, 138] width 23 height 23
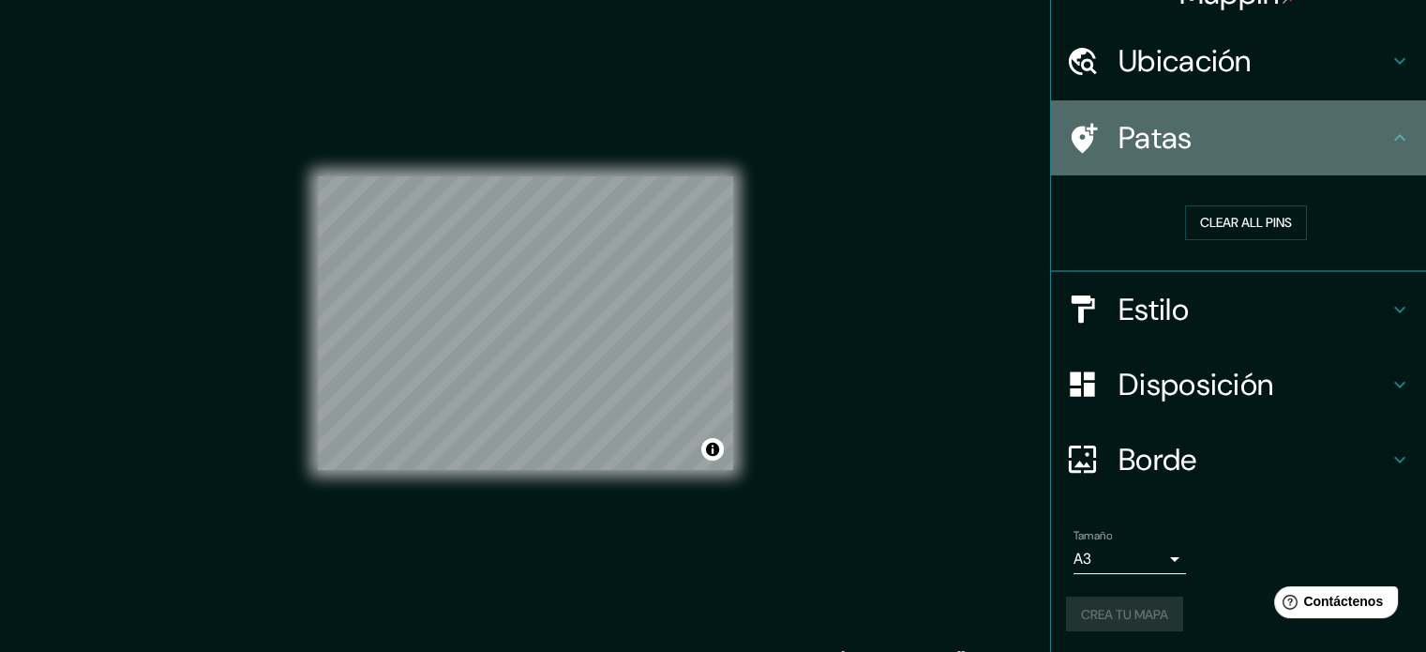
click at [1389, 132] on icon at bounding box center [1400, 138] width 23 height 23
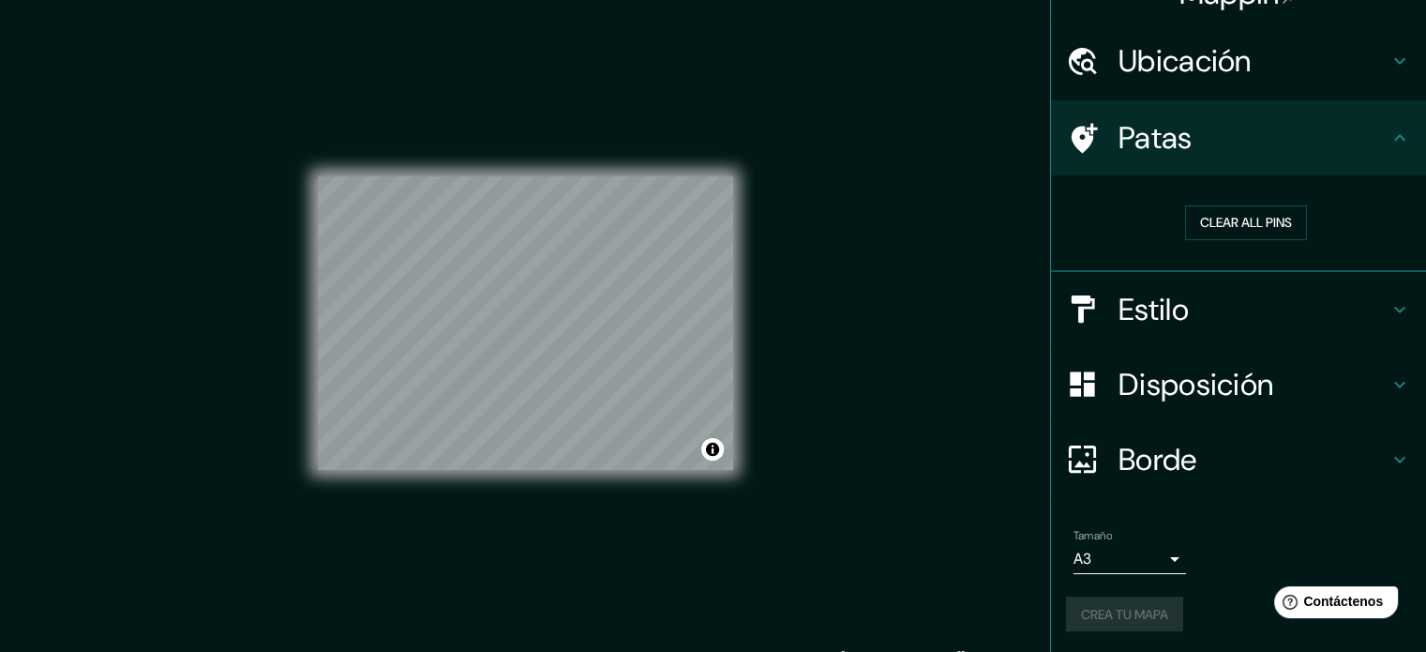
scroll to position [24, 0]
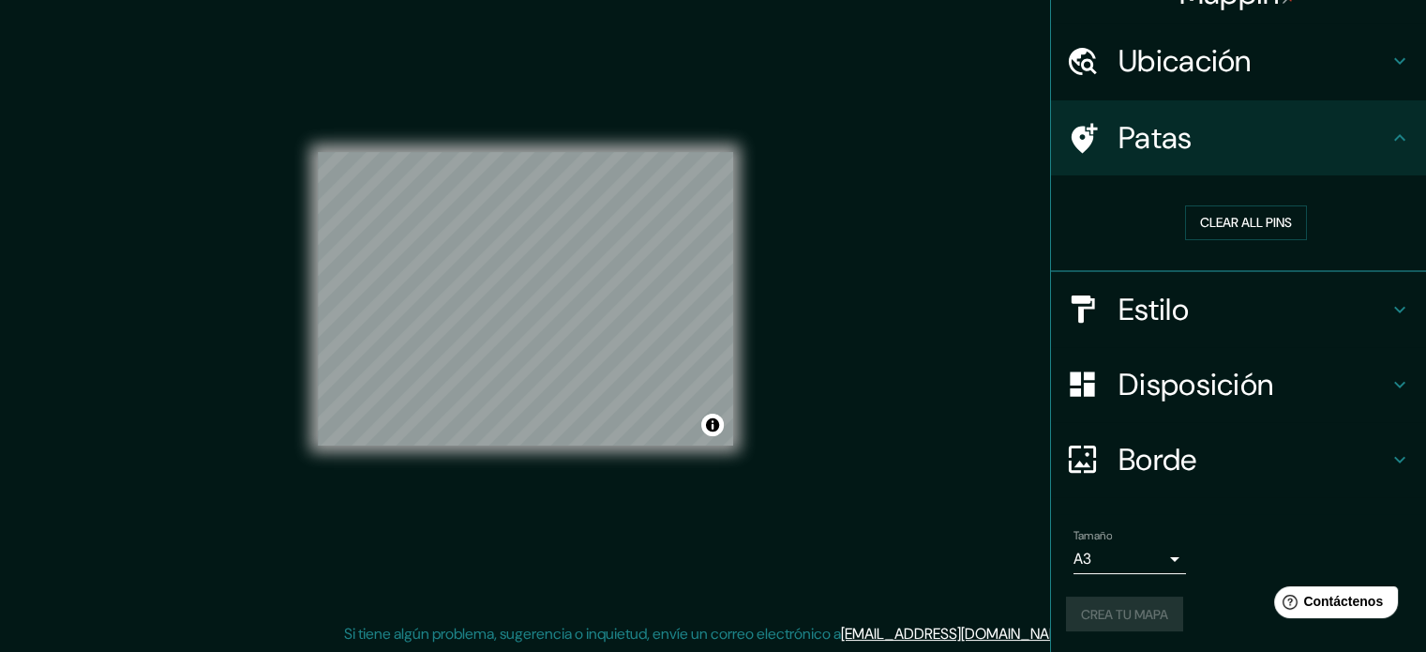
click at [943, 633] on font "[EMAIL_ADDRESS][DOMAIN_NAME]" at bounding box center [957, 634] width 232 height 20
click at [945, 350] on div "Mappin Ubicación Huancavelica, [GEOGRAPHIC_DATA], [GEOGRAPHIC_DATA] Patas Clear…" at bounding box center [713, 314] width 1426 height 677
click at [1081, 608] on font "Crea tu mapa" at bounding box center [1124, 614] width 87 height 17
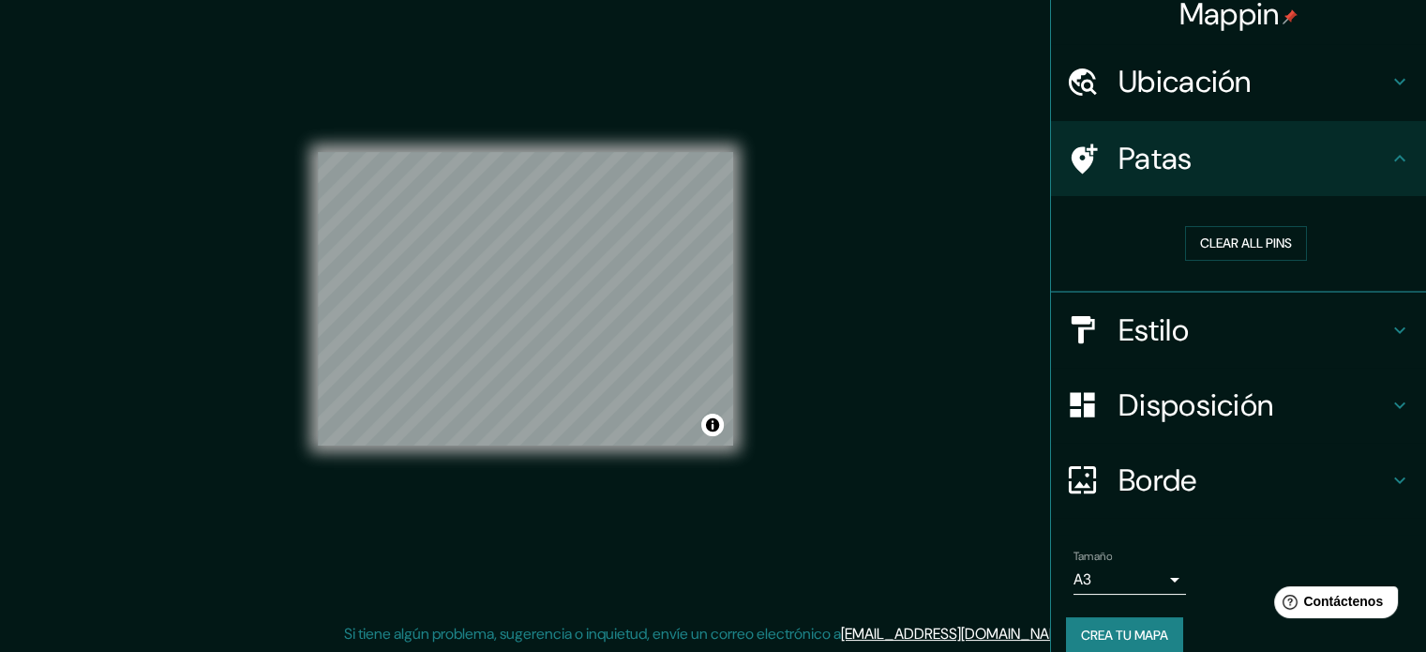
scroll to position [0, 0]
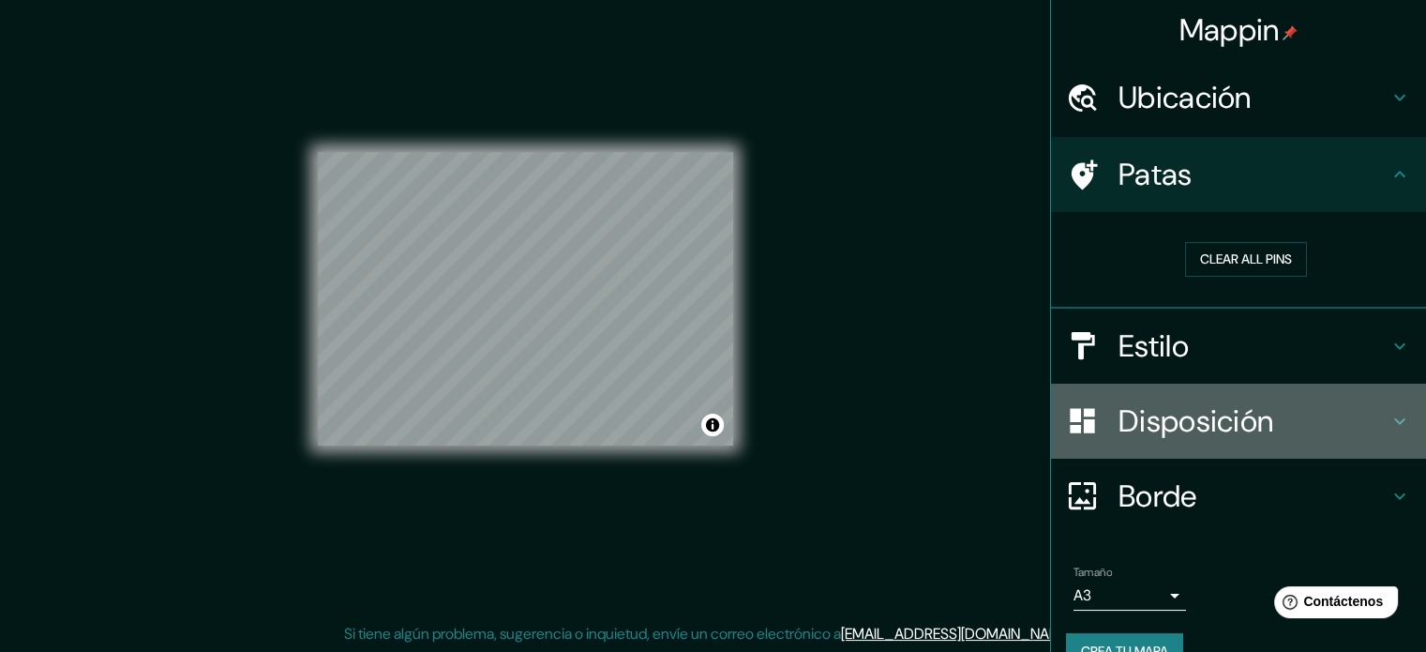
click at [1261, 446] on div "Disposición" at bounding box center [1238, 420] width 375 height 75
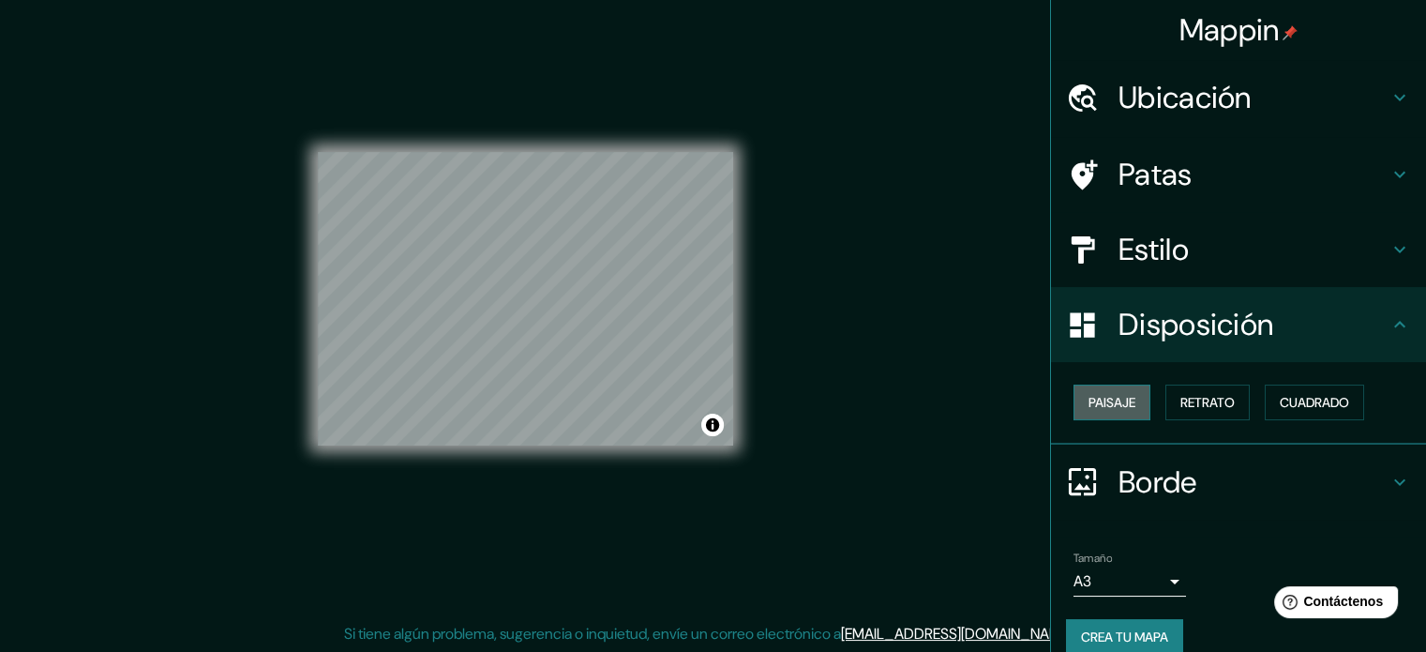
click at [1133, 397] on button "Paisaje" at bounding box center [1112, 402] width 77 height 36
click at [1215, 406] on font "Retrato" at bounding box center [1207, 402] width 54 height 17
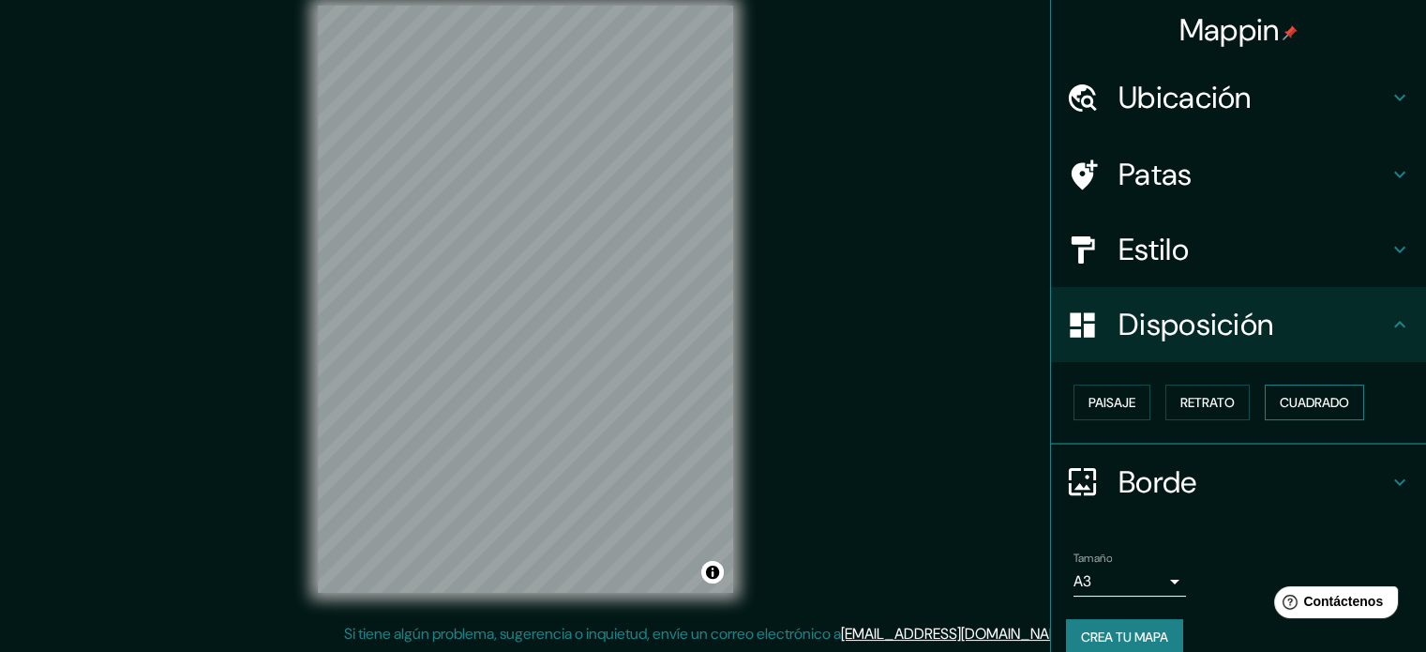
click at [1280, 404] on font "Cuadrado" at bounding box center [1314, 402] width 69 height 17
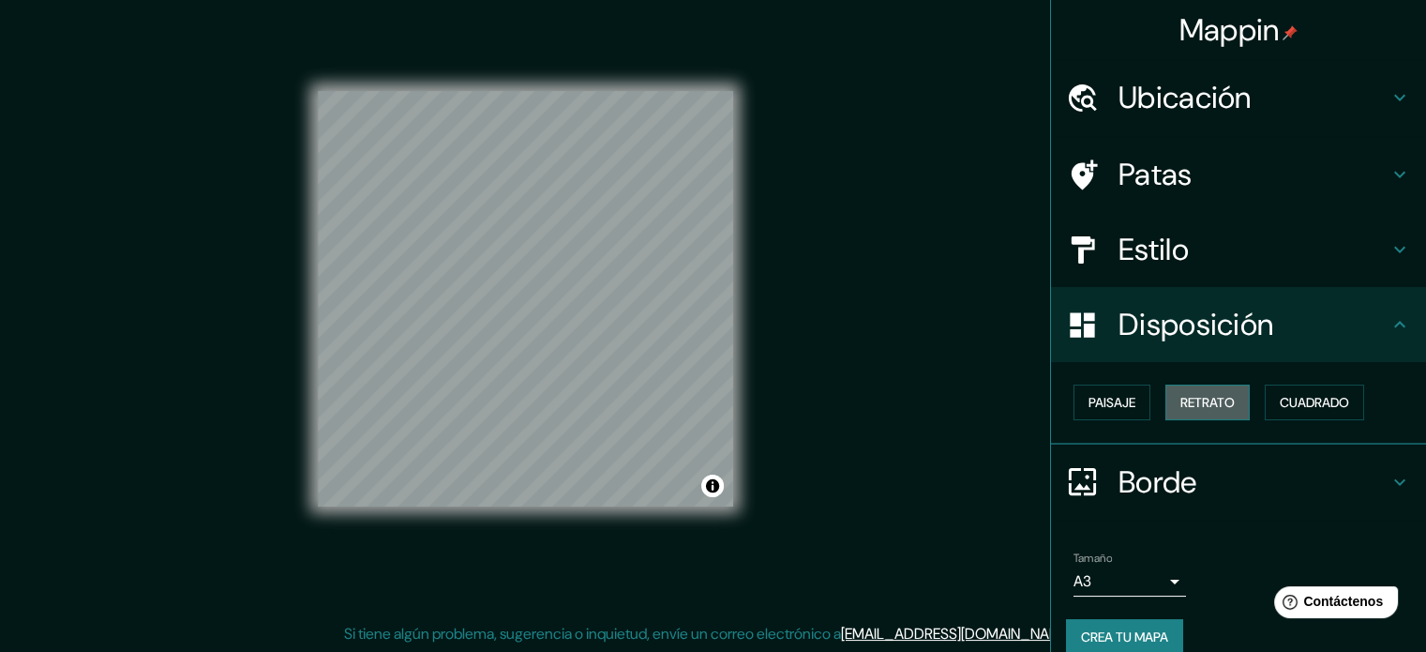
click at [1202, 404] on font "Retrato" at bounding box center [1207, 402] width 54 height 17
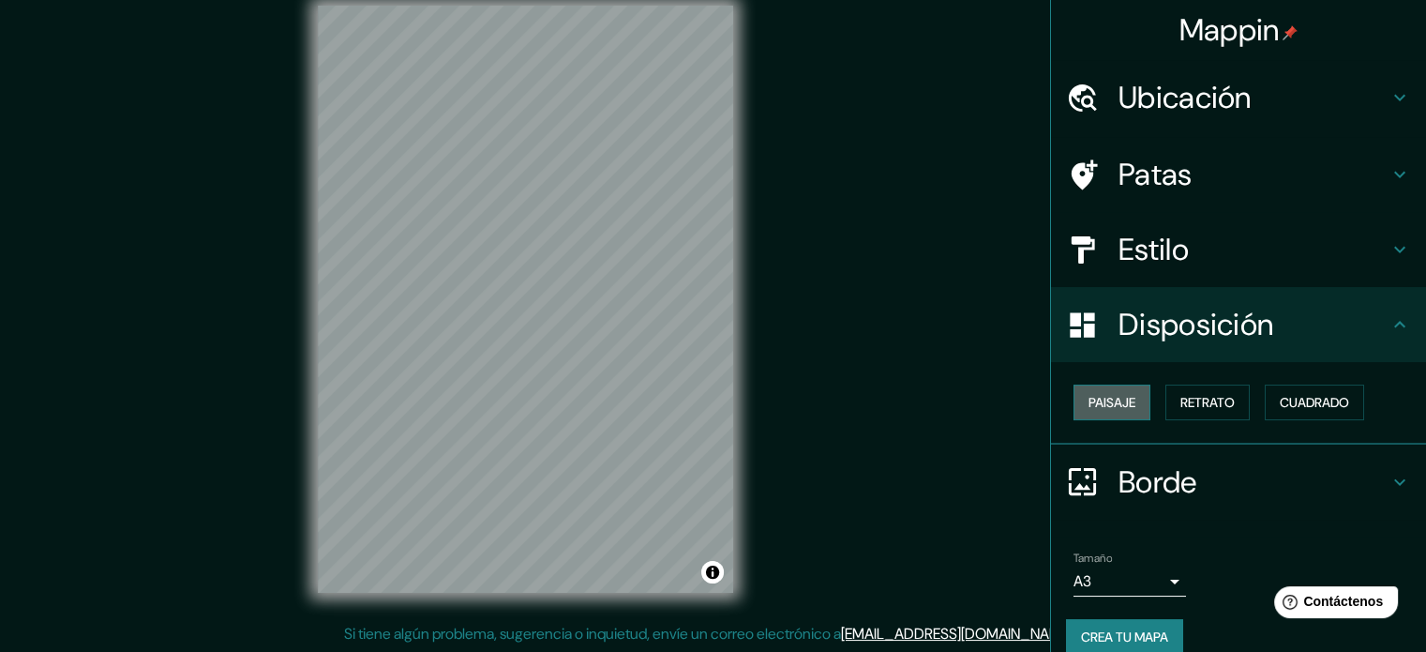
click at [1124, 400] on button "Paisaje" at bounding box center [1112, 402] width 77 height 36
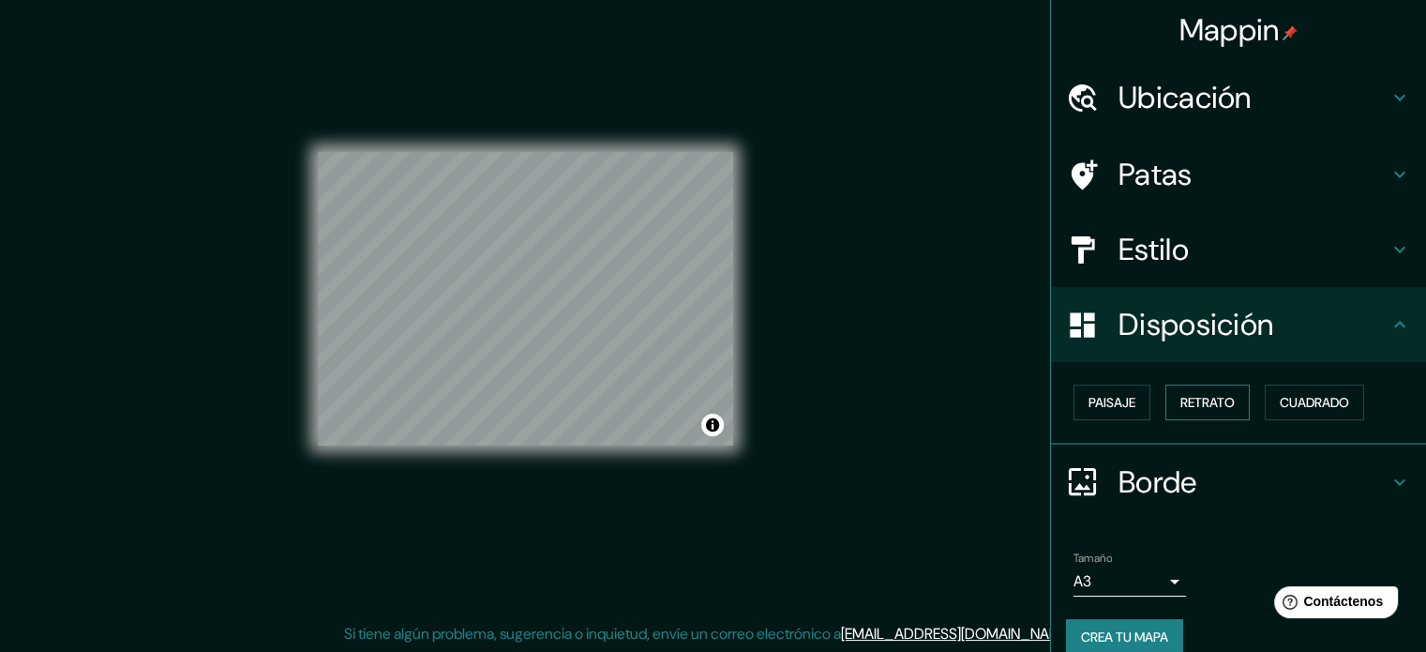
click at [1205, 399] on font "Retrato" at bounding box center [1207, 402] width 54 height 17
